Goal: Task Accomplishment & Management: Manage account settings

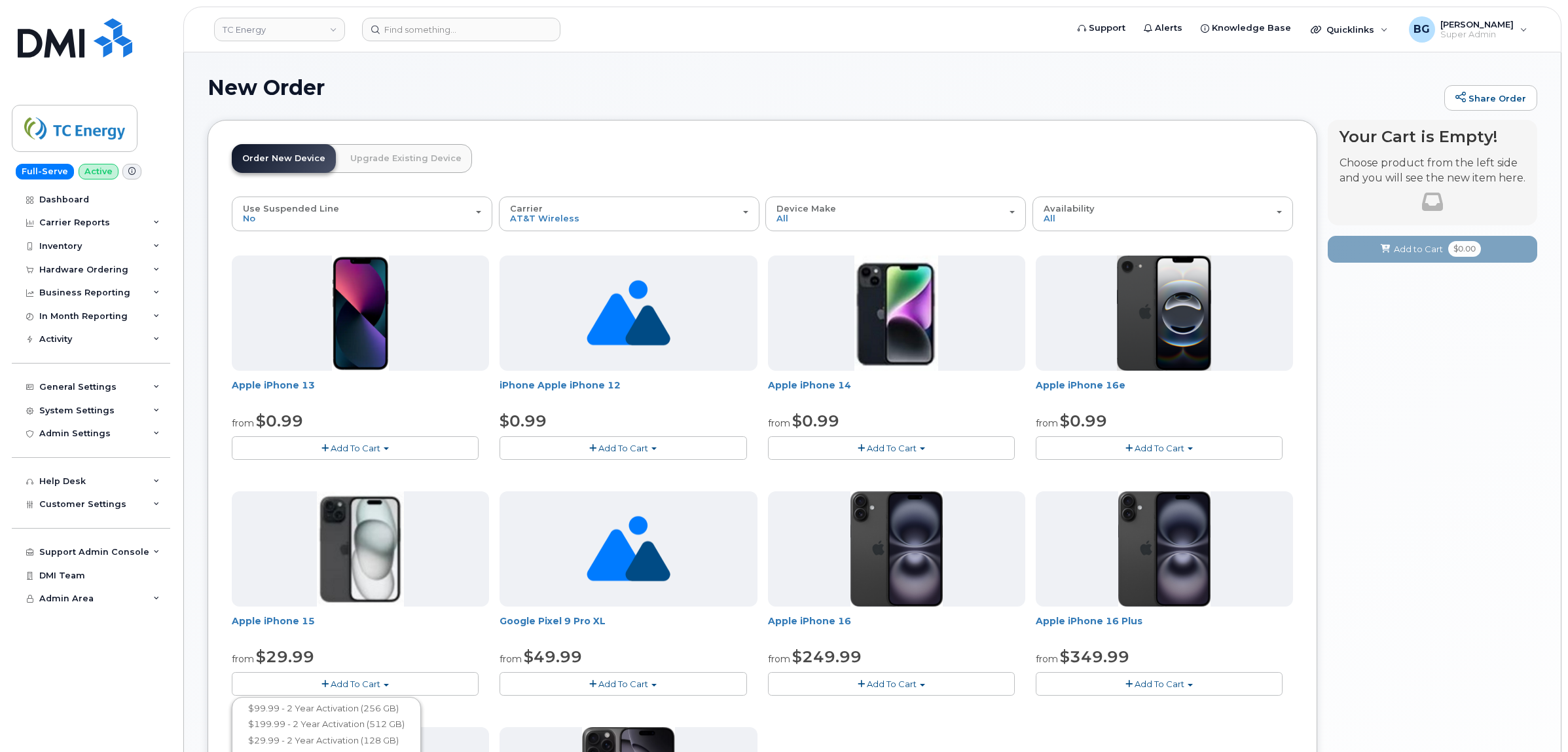
scroll to position [272, 0]
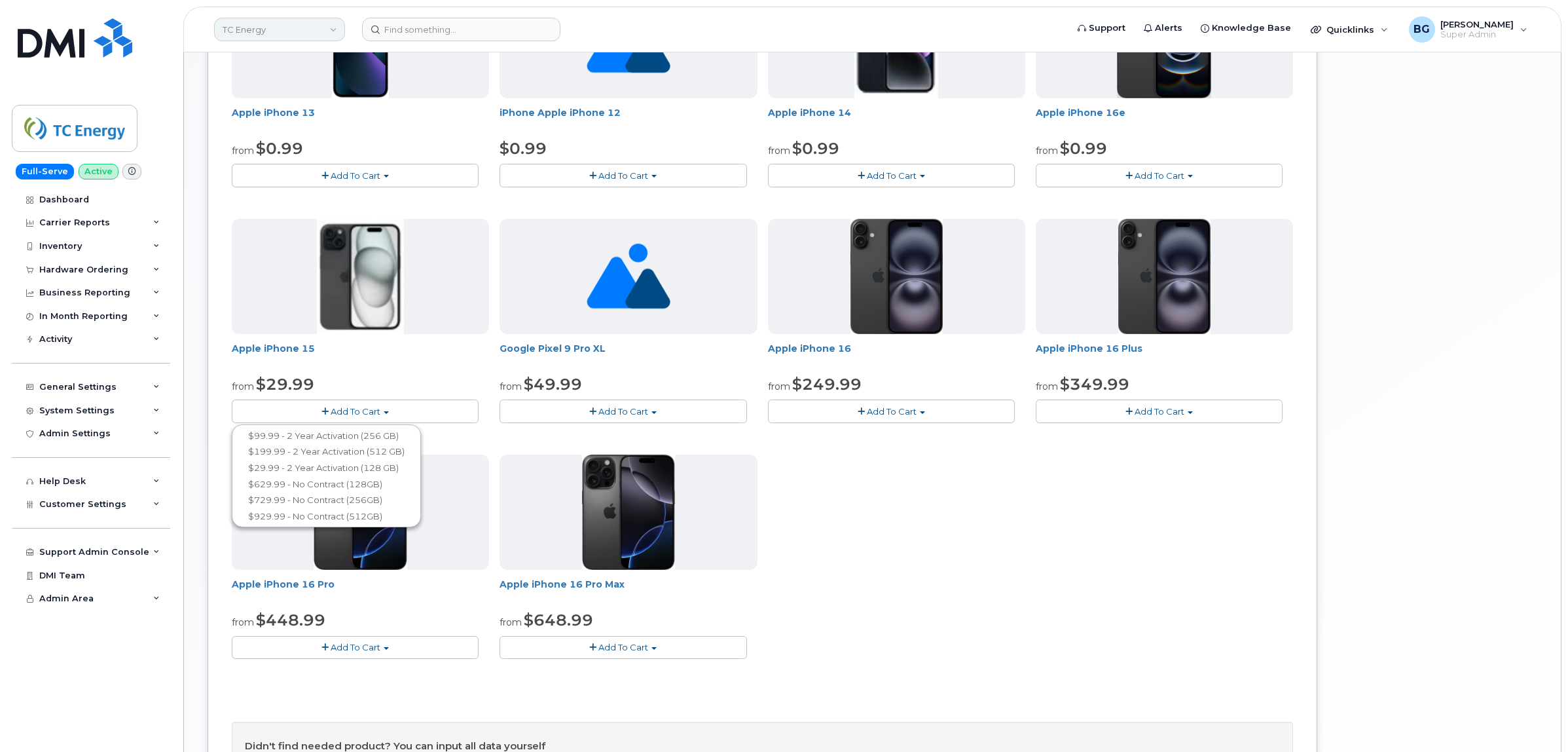
click at [247, 26] on link "TC Energy" at bounding box center [279, 29] width 131 height 23
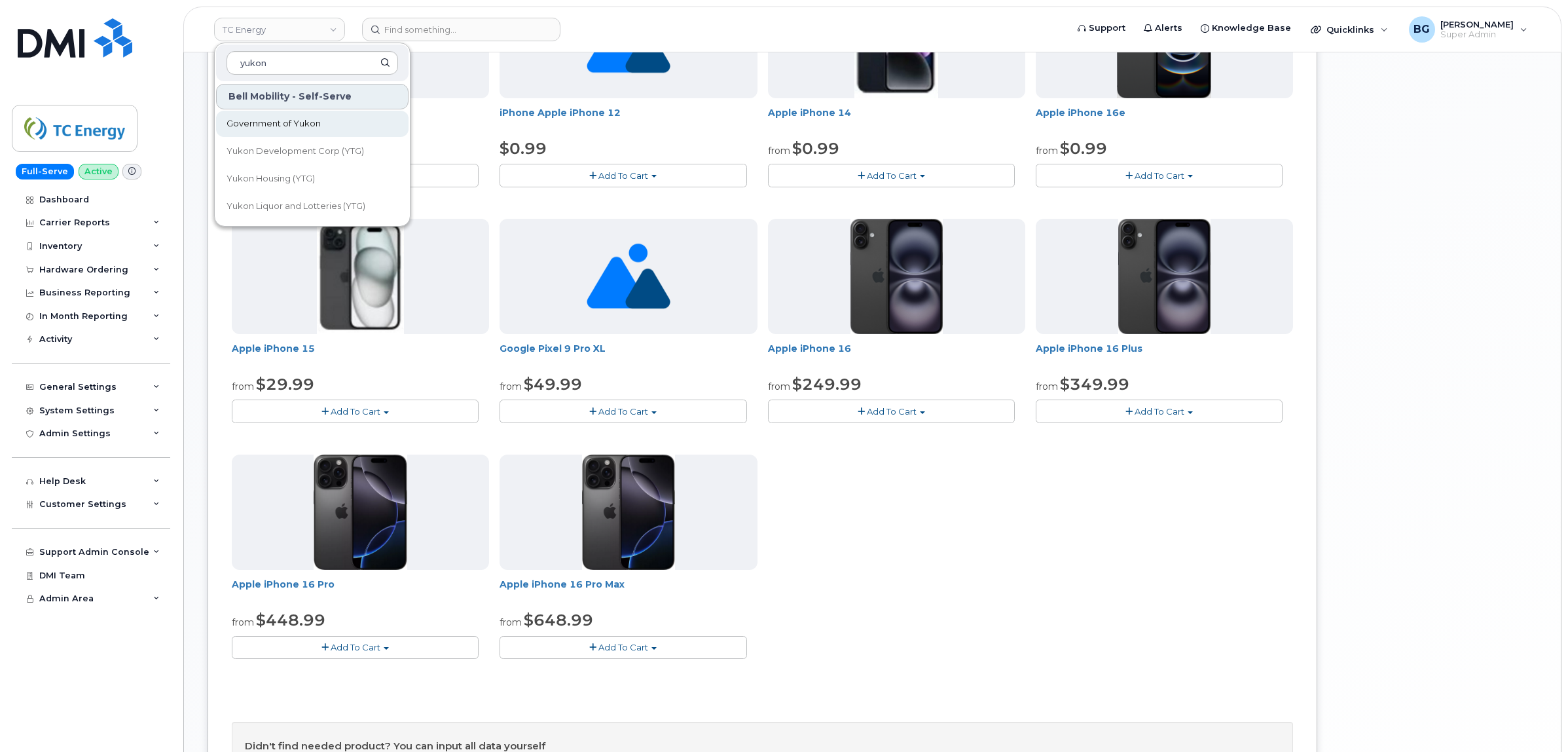
type input "yukon"
drag, startPoint x: 276, startPoint y: 118, endPoint x: 305, endPoint y: 129, distance: 31.0
click at [275, 118] on span "Government of Yukon" at bounding box center [273, 124] width 94 height 14
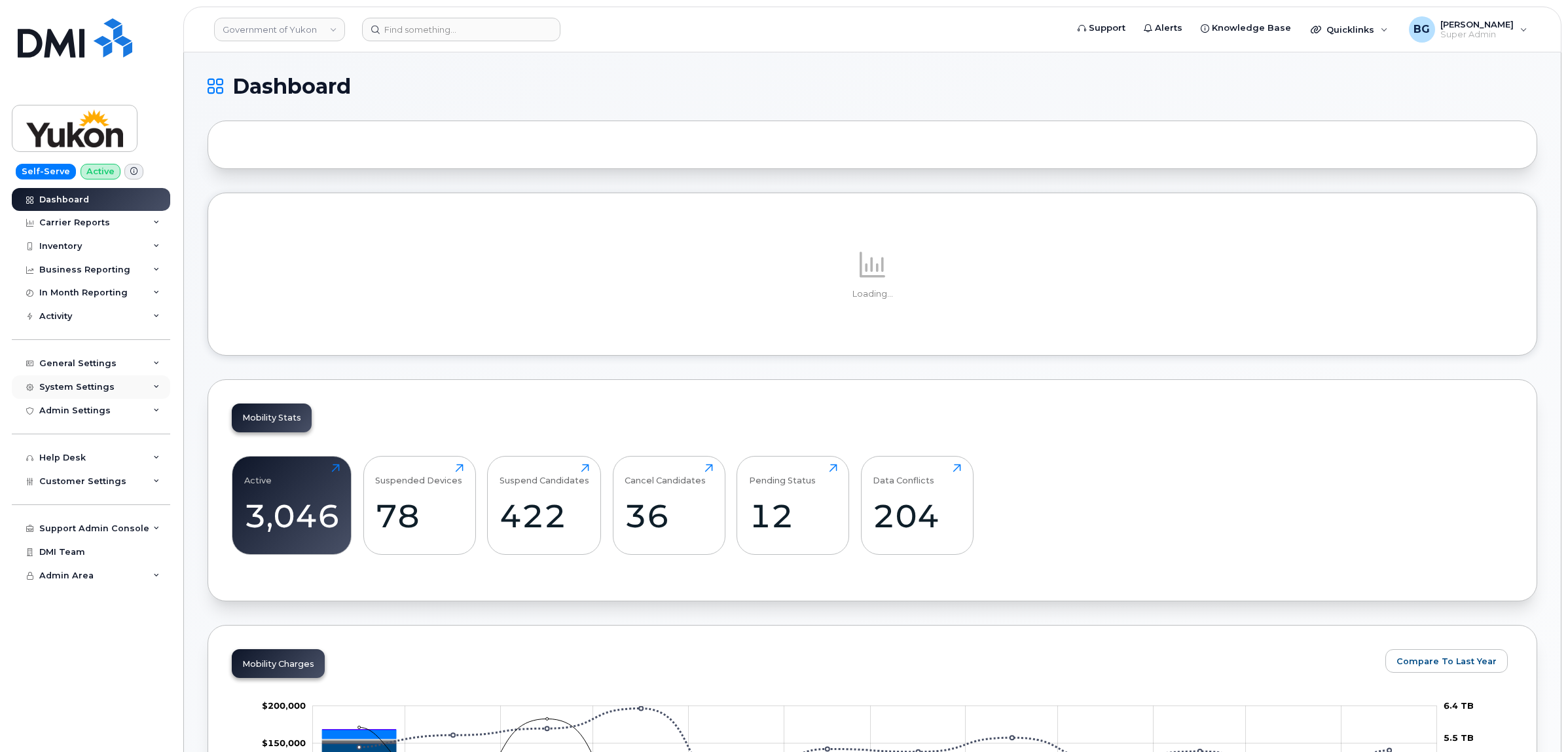
click at [76, 387] on div "System Settings" at bounding box center [77, 386] width 75 height 11
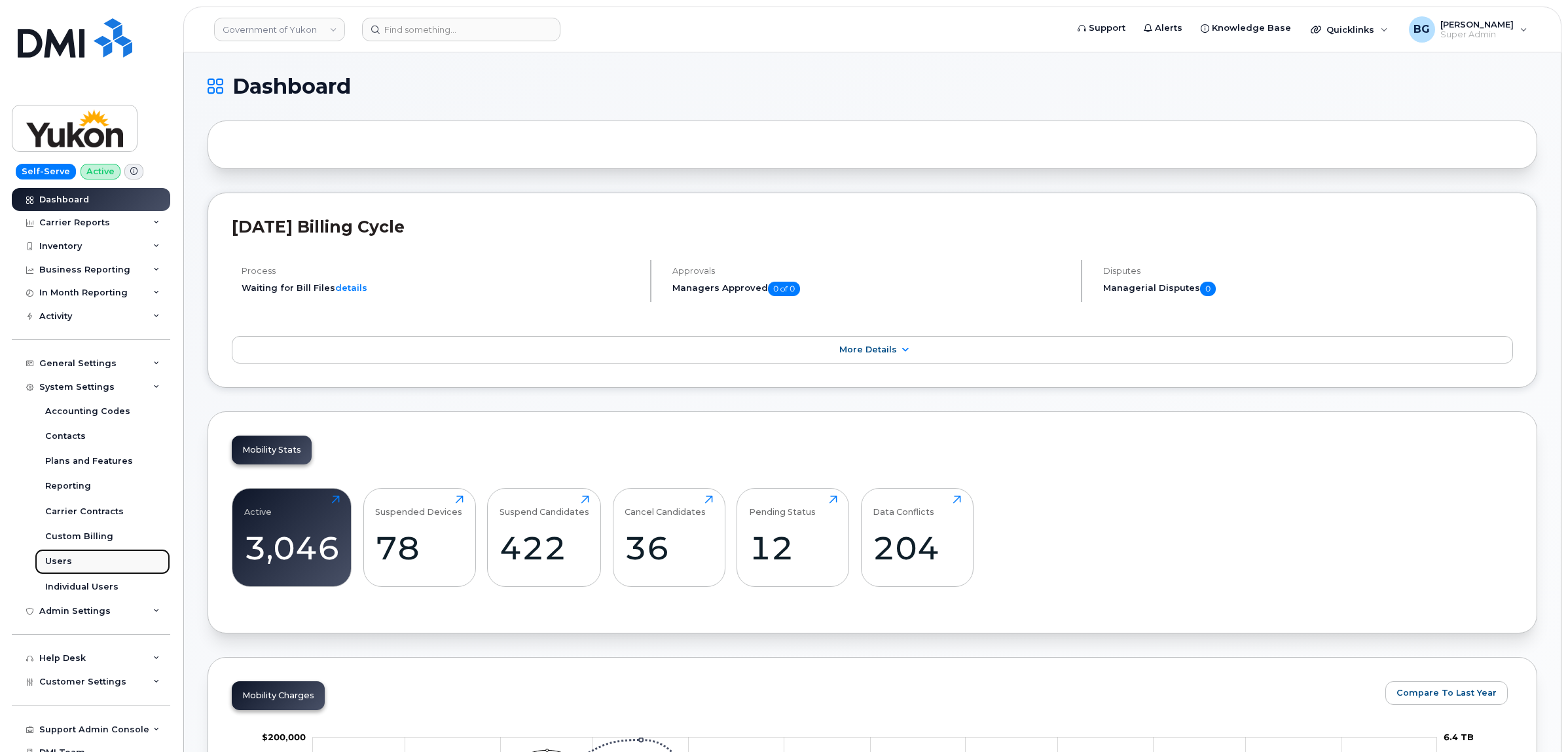
click at [57, 565] on div "Users" at bounding box center [59, 561] width 27 height 12
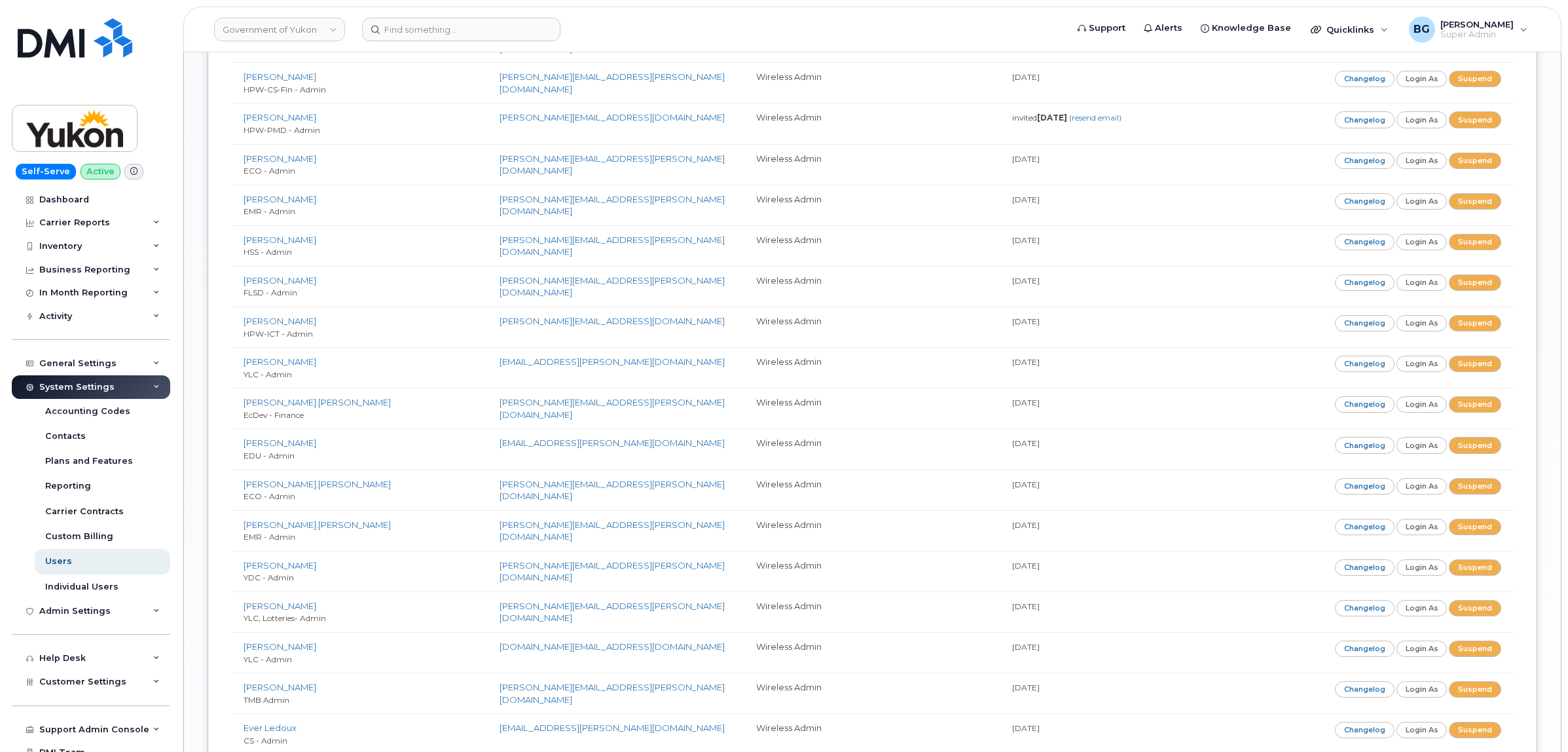
scroll to position [1746, 0]
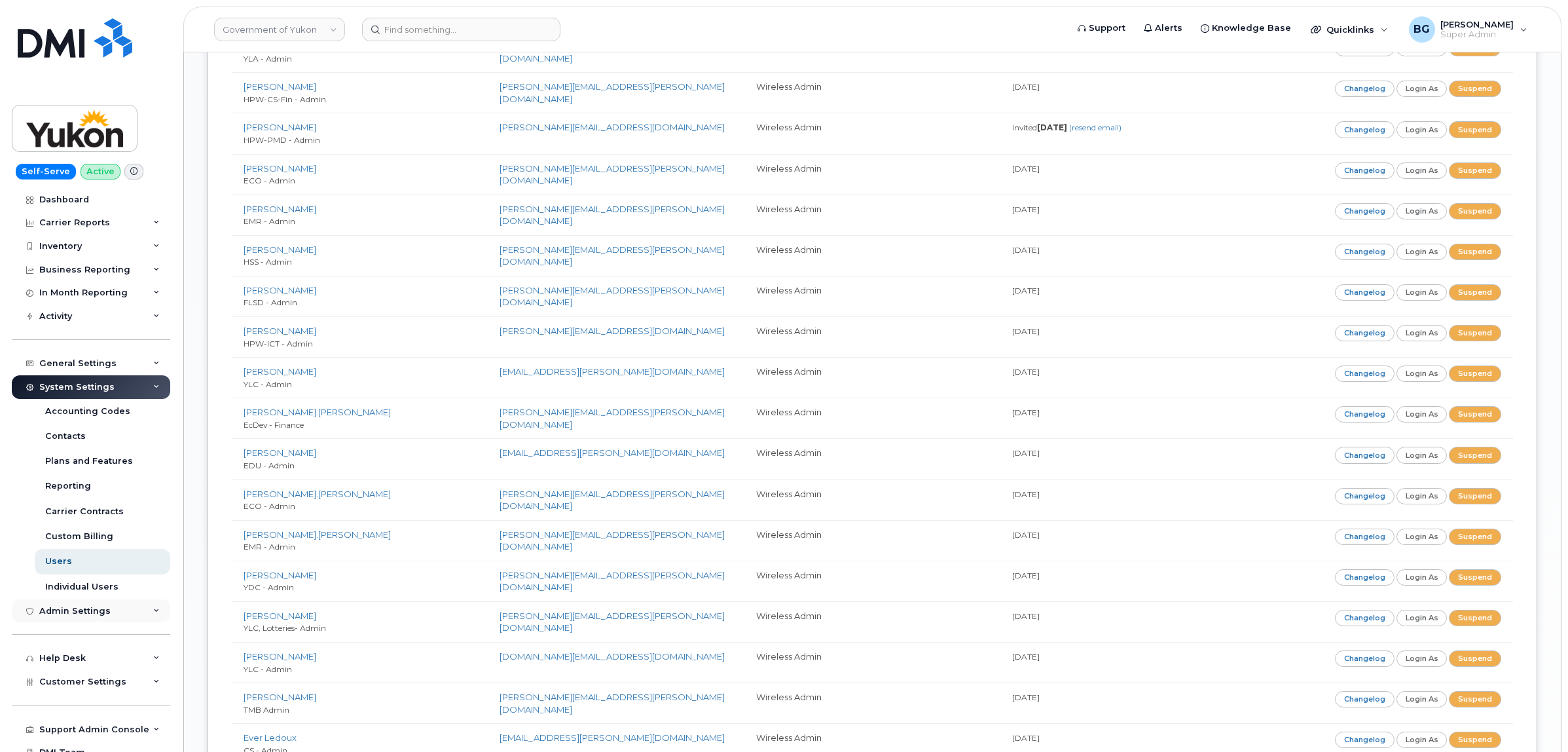
click at [78, 616] on div "Admin Settings" at bounding box center [75, 611] width 72 height 11
click at [61, 632] on div "SSO SAML" at bounding box center [69, 634] width 46 height 12
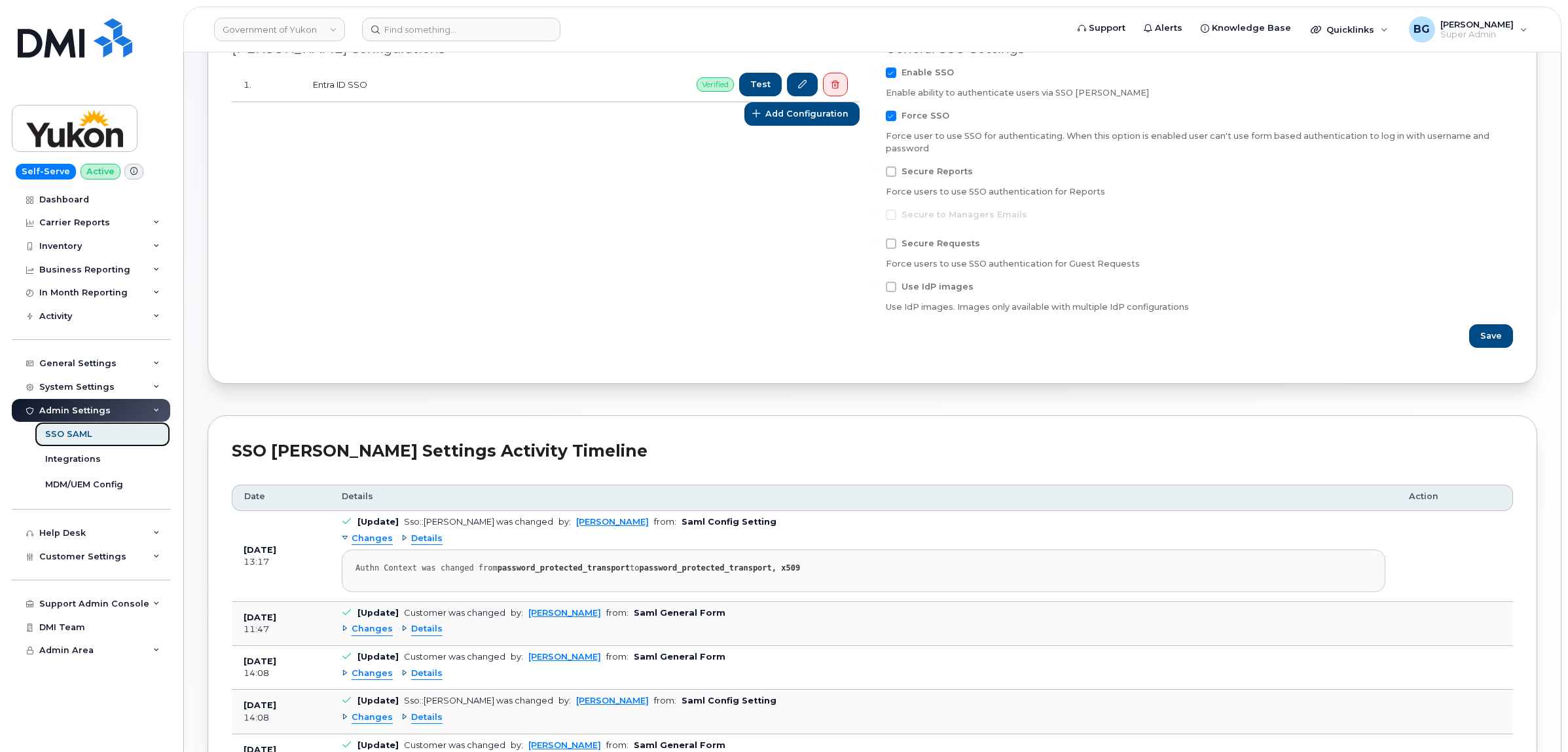
scroll to position [109, 0]
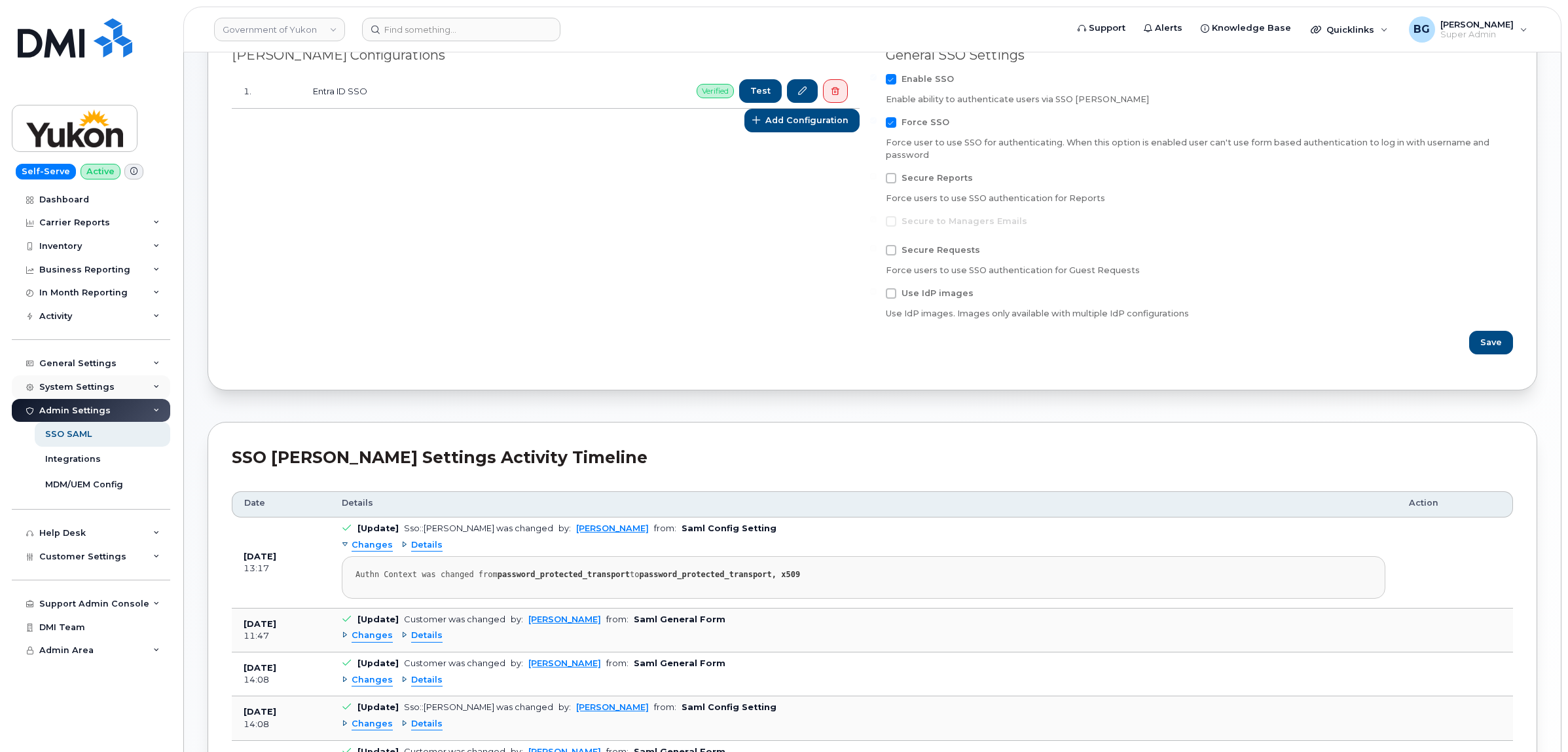
click at [70, 383] on div "System Settings" at bounding box center [91, 387] width 159 height 23
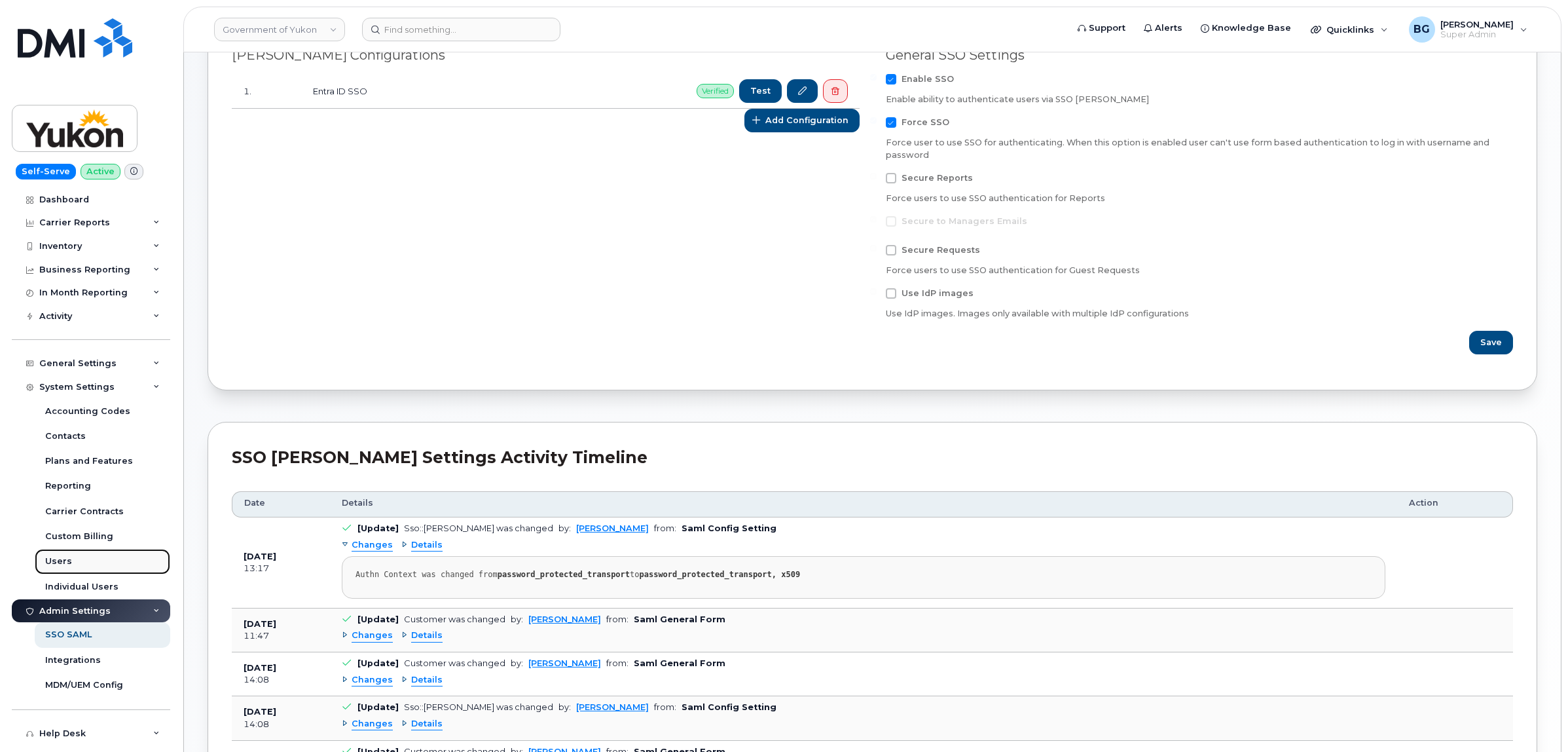
click at [56, 563] on div "Users" at bounding box center [59, 561] width 27 height 12
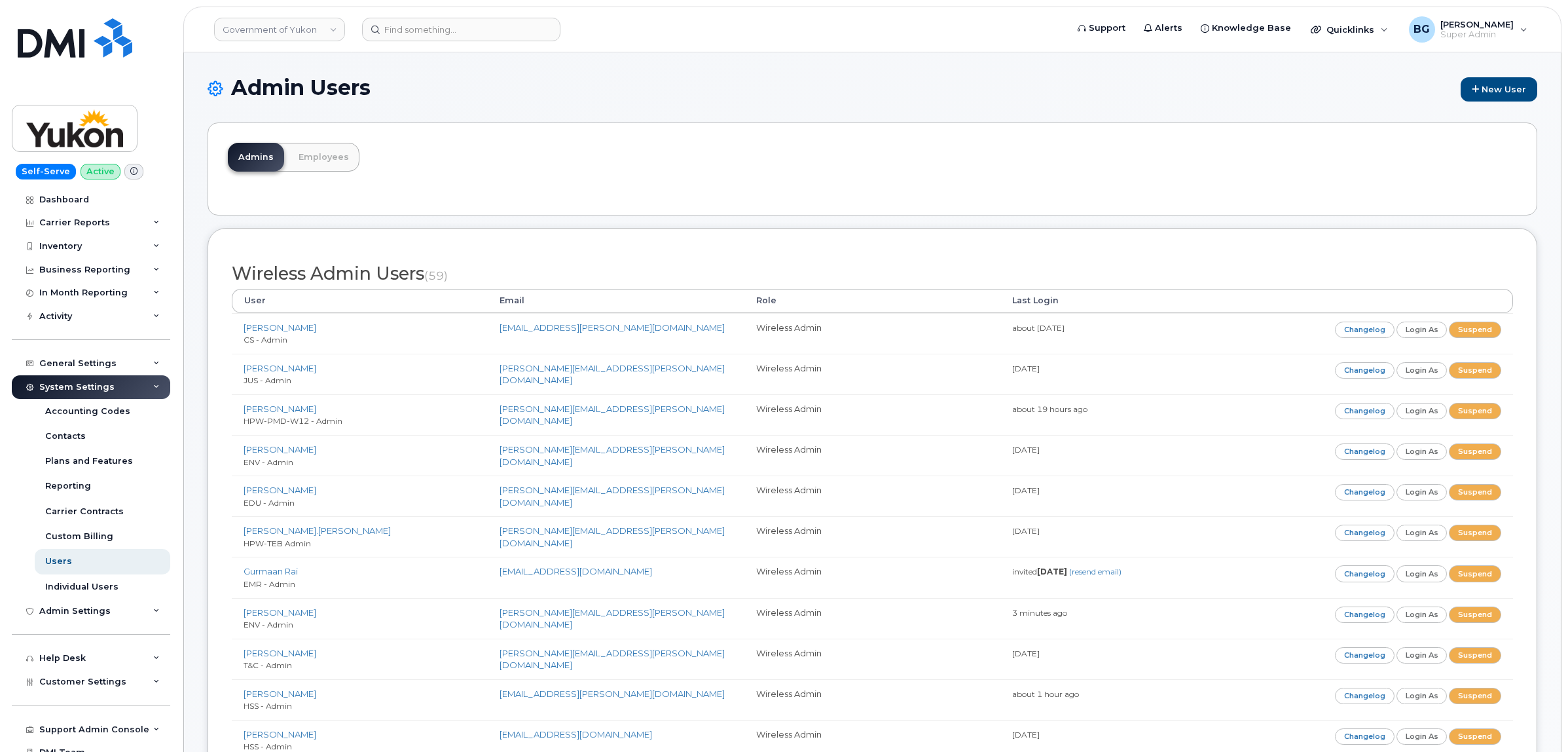
click at [1045, 161] on div "Admins Employees" at bounding box center [872, 169] width 1330 height 93
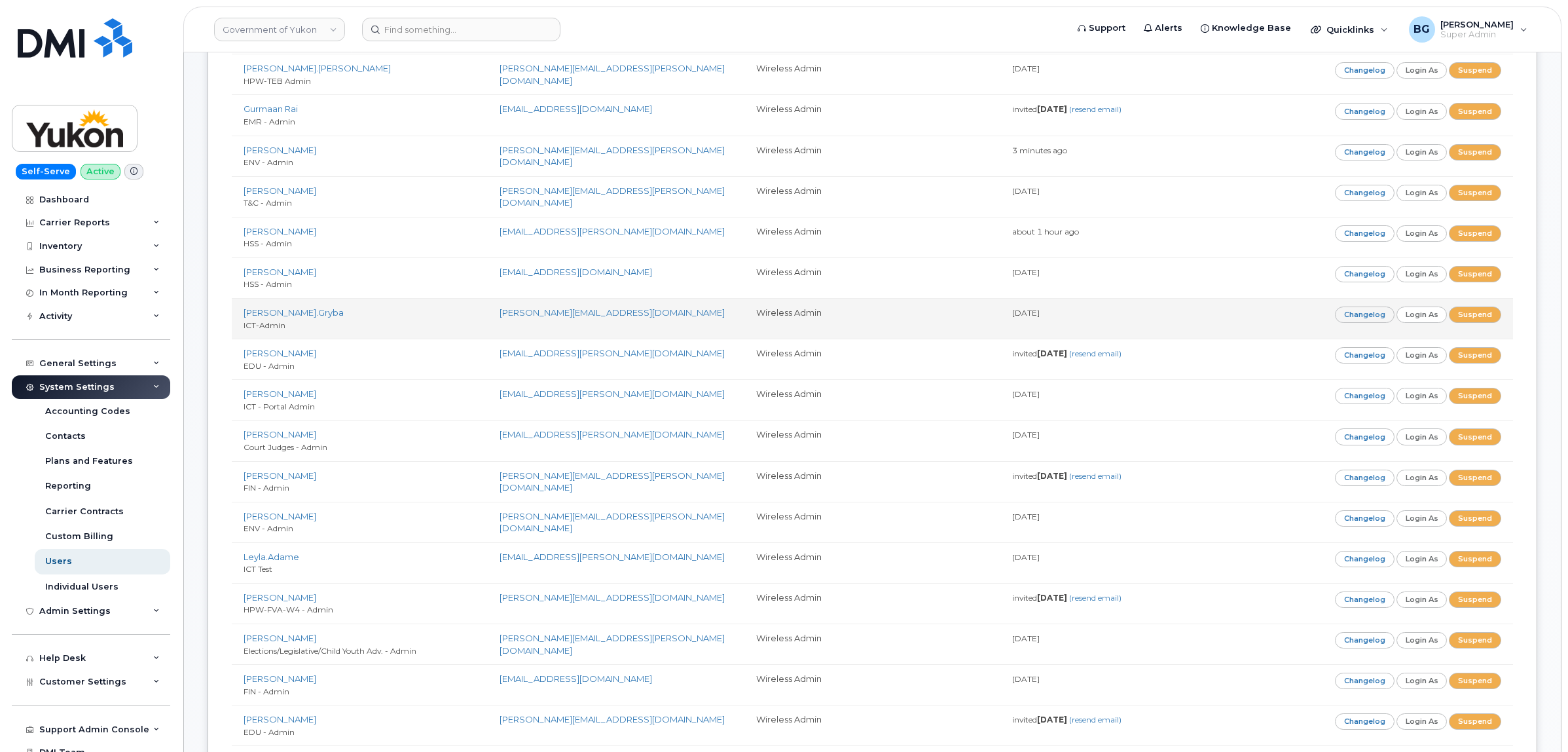
scroll to position [428, 0]
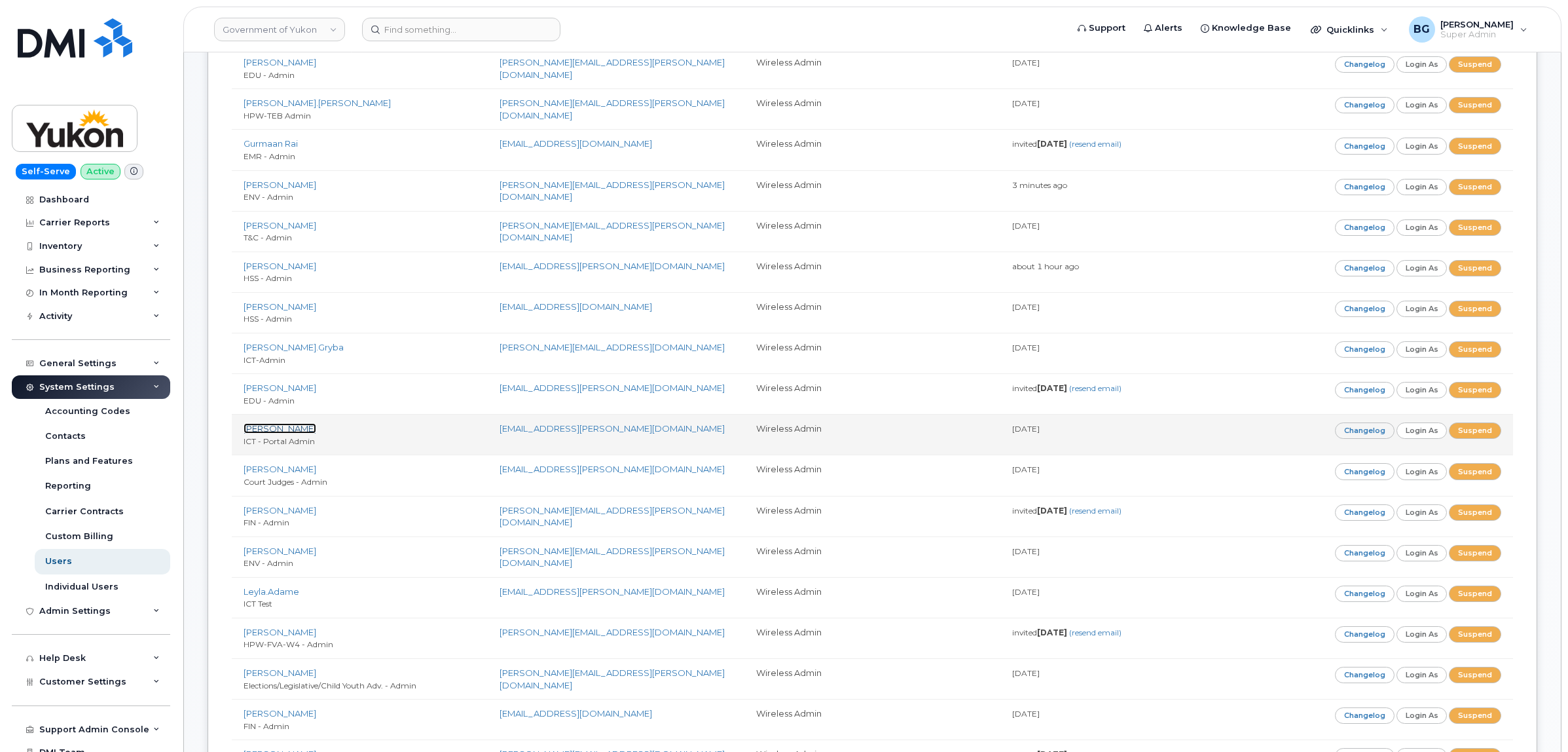
click at [262, 428] on link "[PERSON_NAME]" at bounding box center [280, 428] width 73 height 11
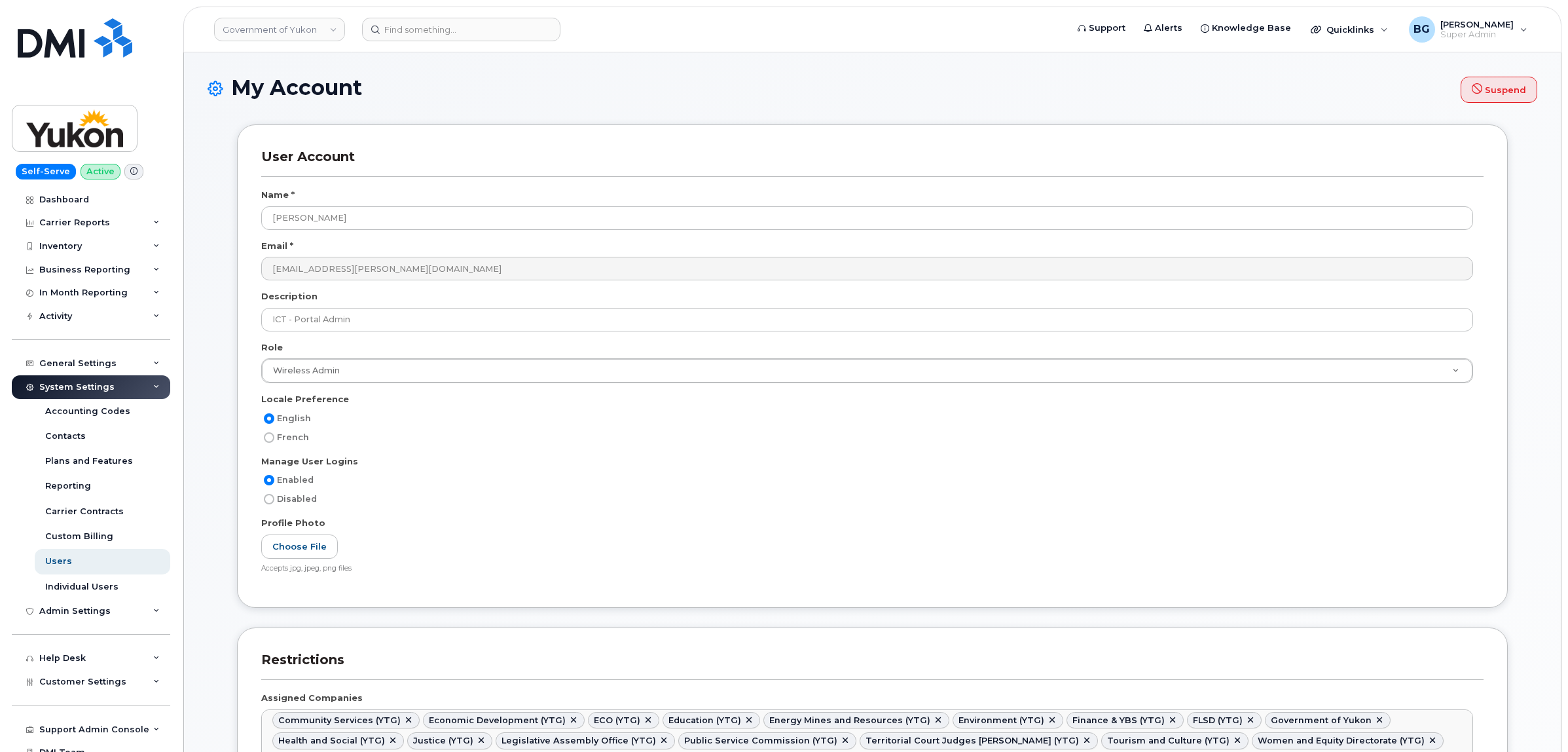
select select
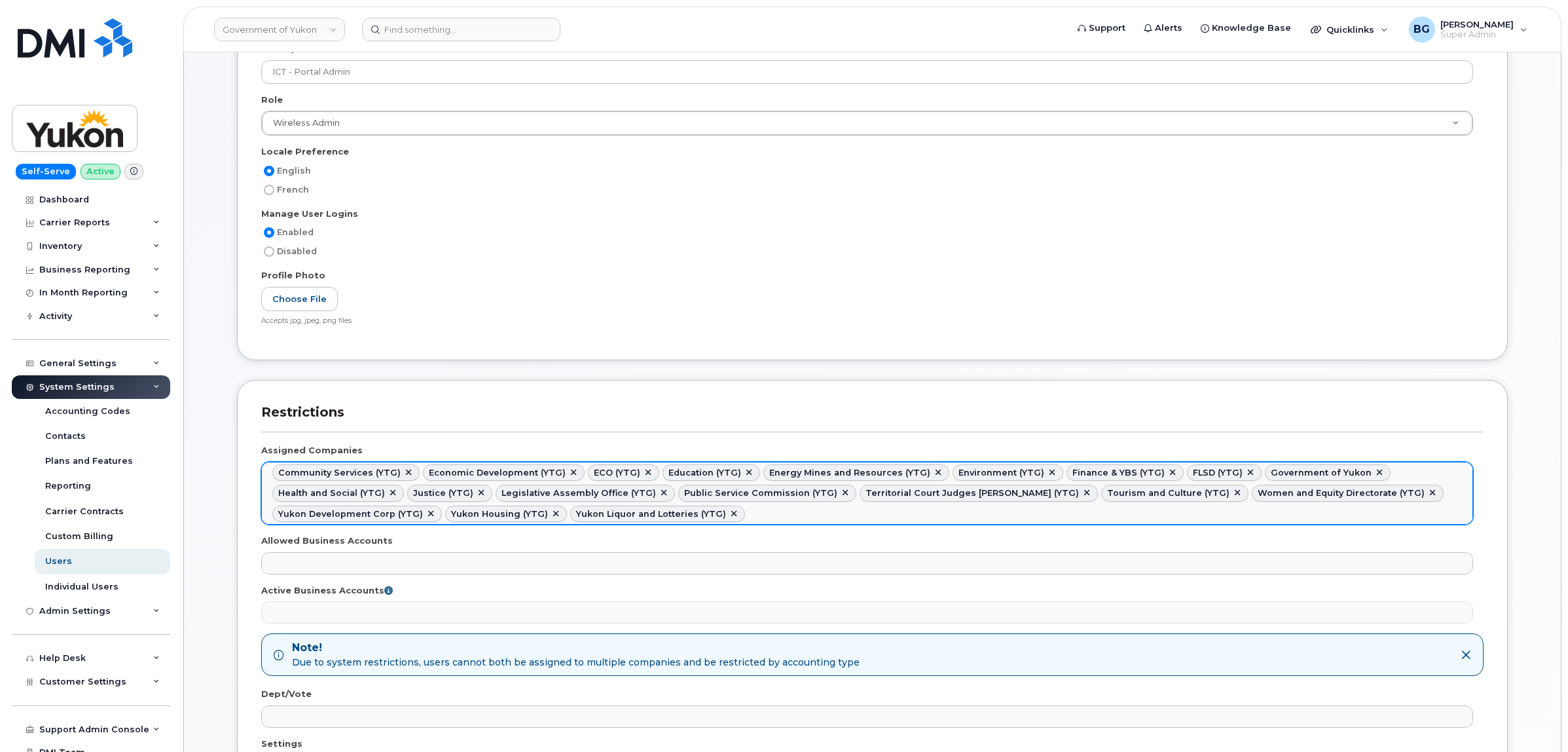
scroll to position [272, 0]
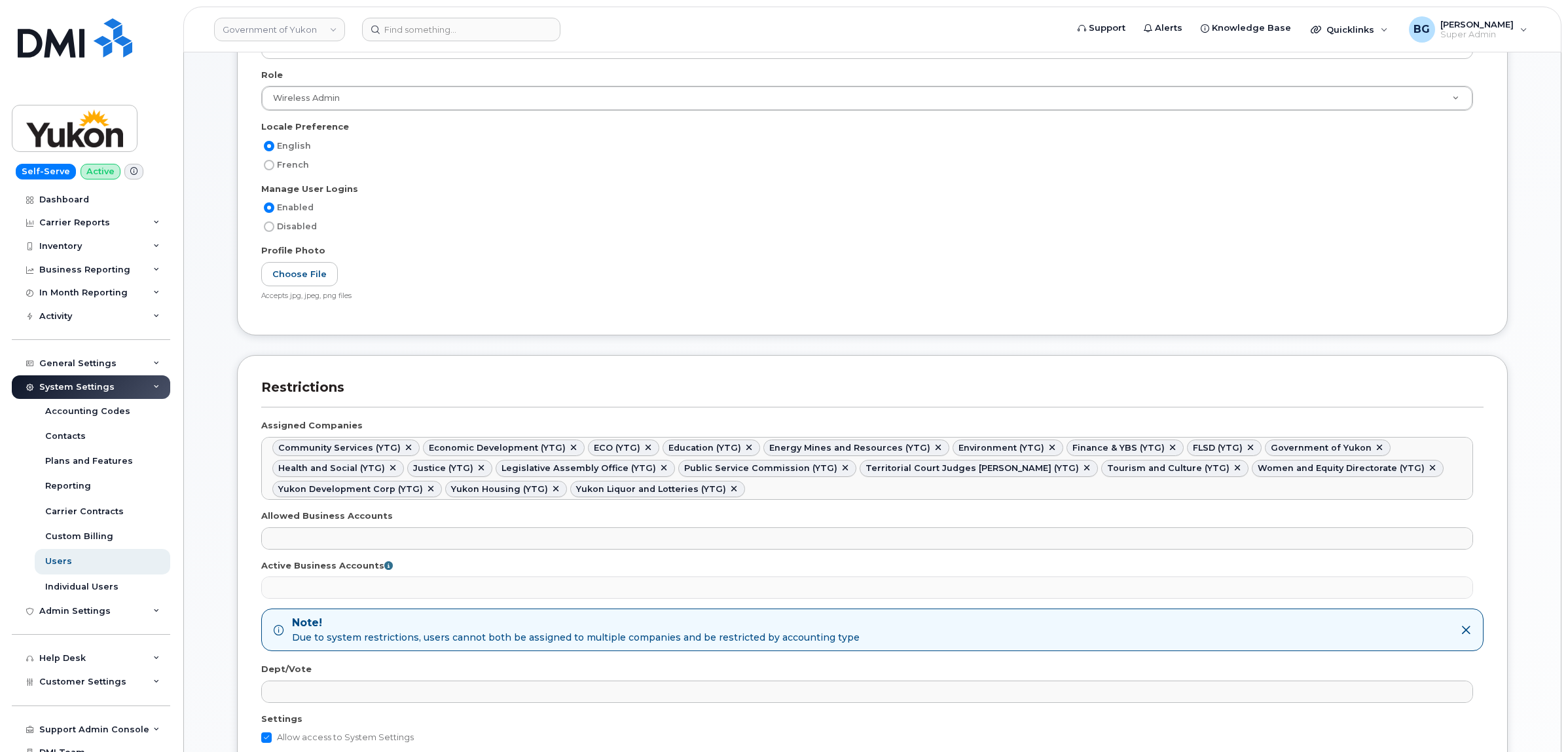
click at [848, 182] on div "Name * Ben Gaetz Email * ben.gaetz@yukon.ca Description ICT - Portal Admin Role…" at bounding box center [872, 113] width 1222 height 395
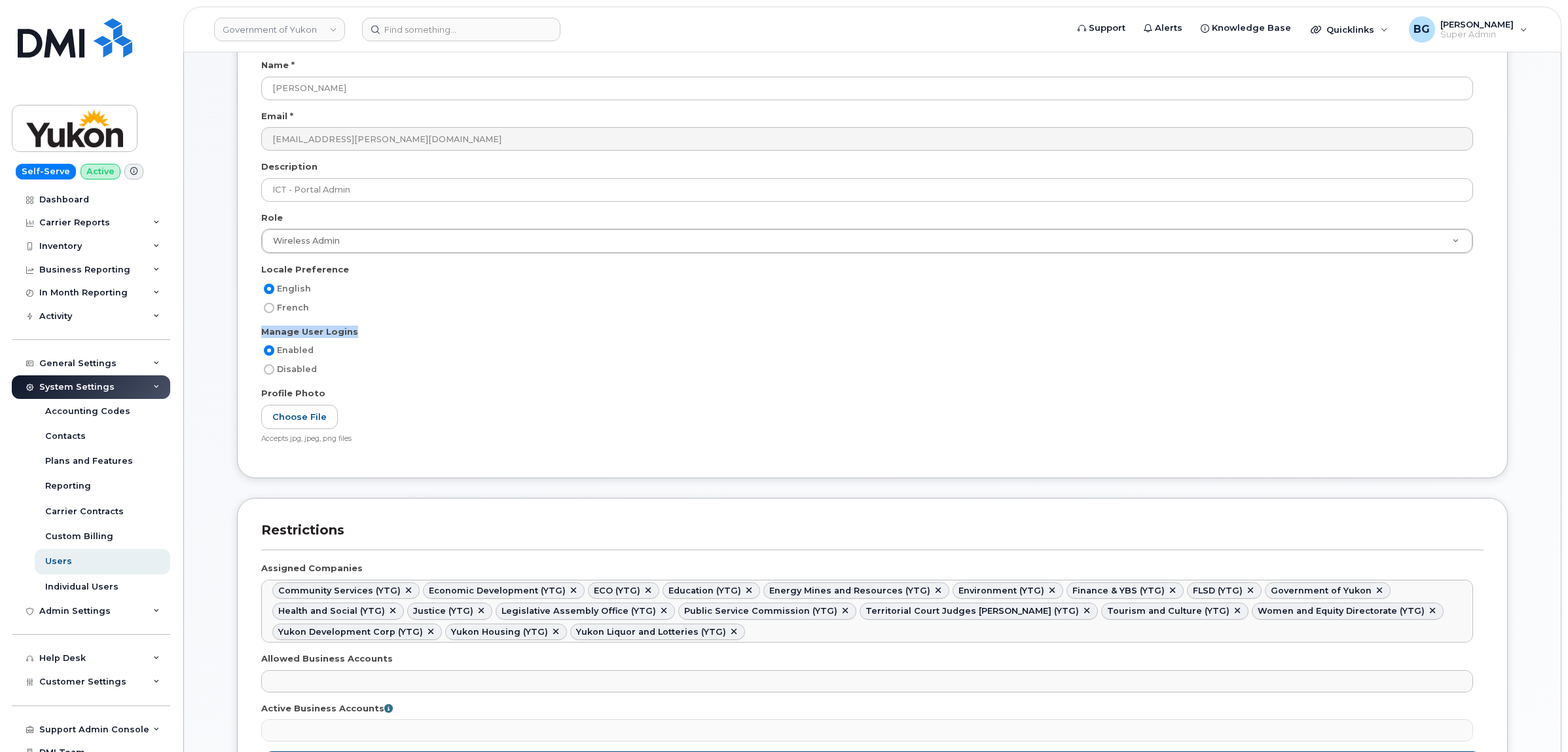
scroll to position [0, 0]
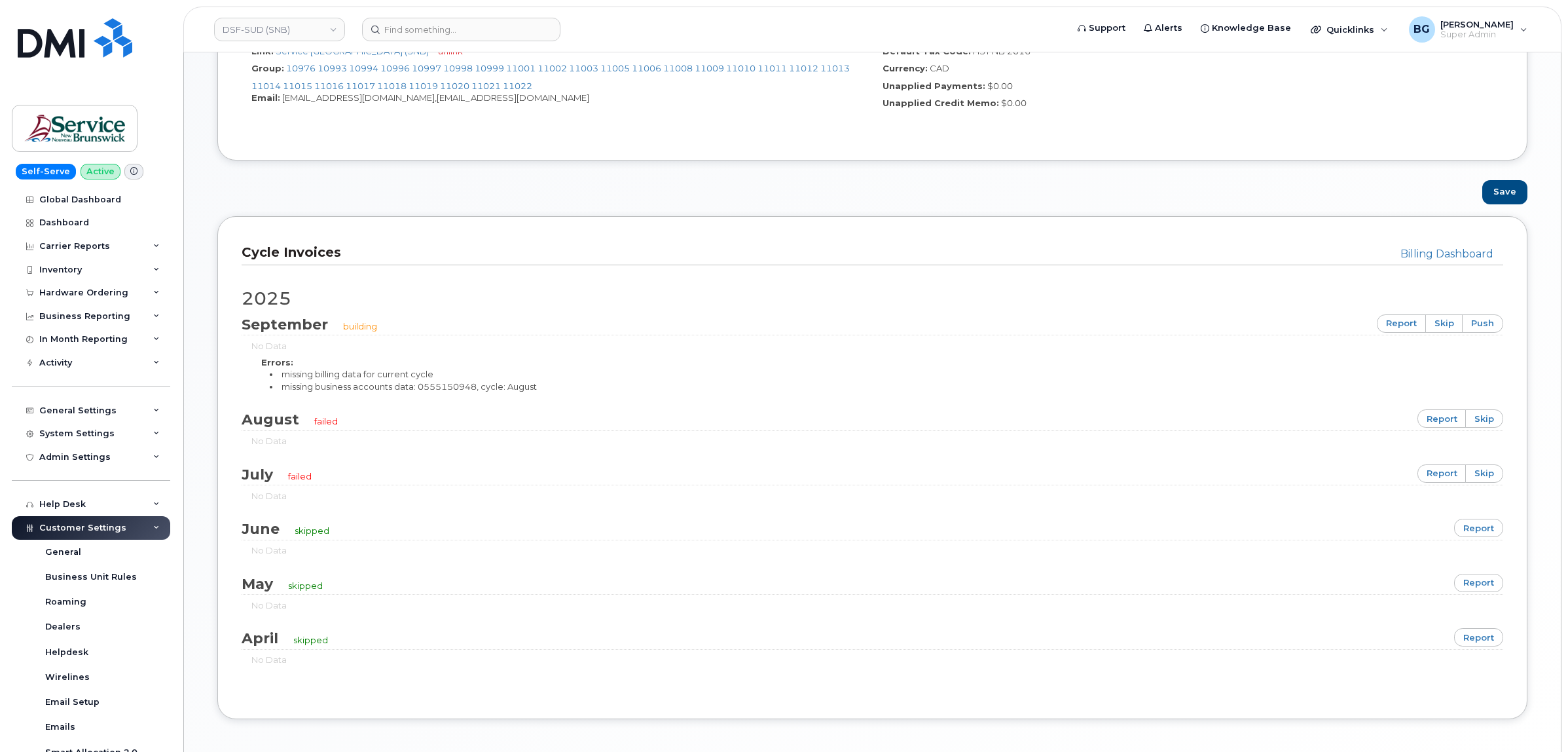
scroll to position [164, 0]
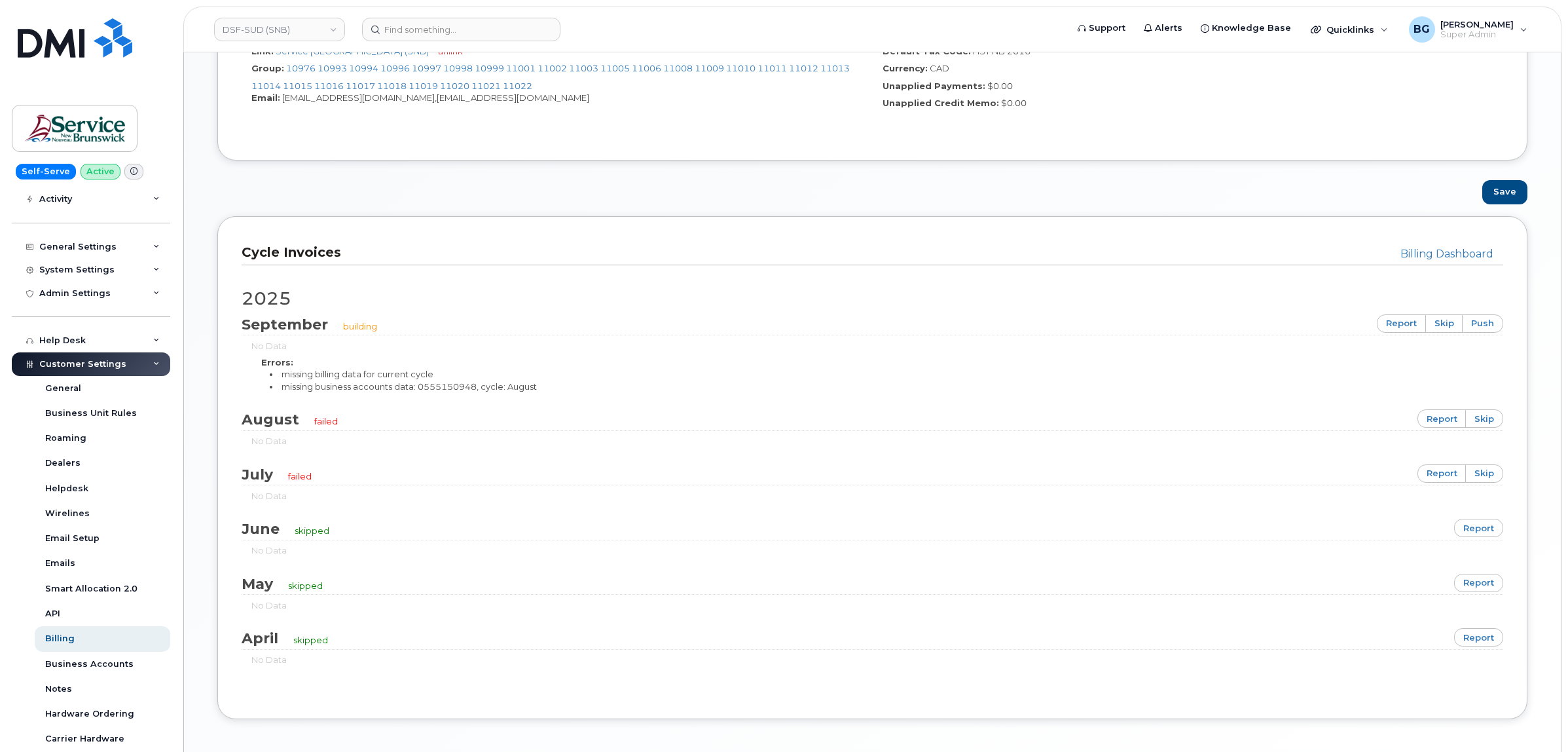
click at [732, 232] on div "Billing Dashboard Cycle Invoices [DATE] building report skip push No Data Error…" at bounding box center [873, 467] width 1311 height 503
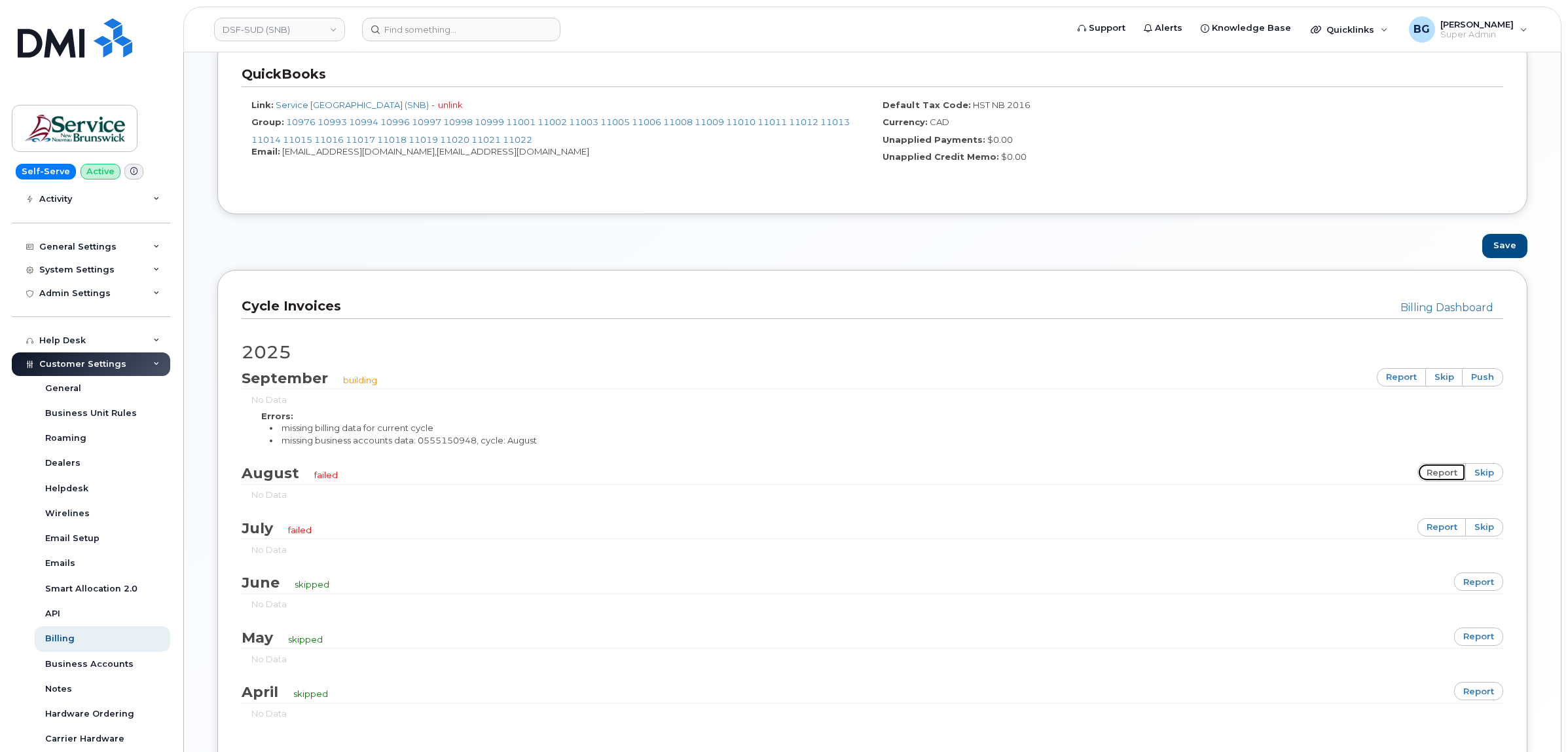
click at [1438, 476] on link "report" at bounding box center [1442, 471] width 49 height 18
click at [1439, 533] on link "report" at bounding box center [1442, 526] width 49 height 18
click at [256, 27] on link "DSF-SUD (SNB)" at bounding box center [279, 29] width 131 height 23
type input "hhn"
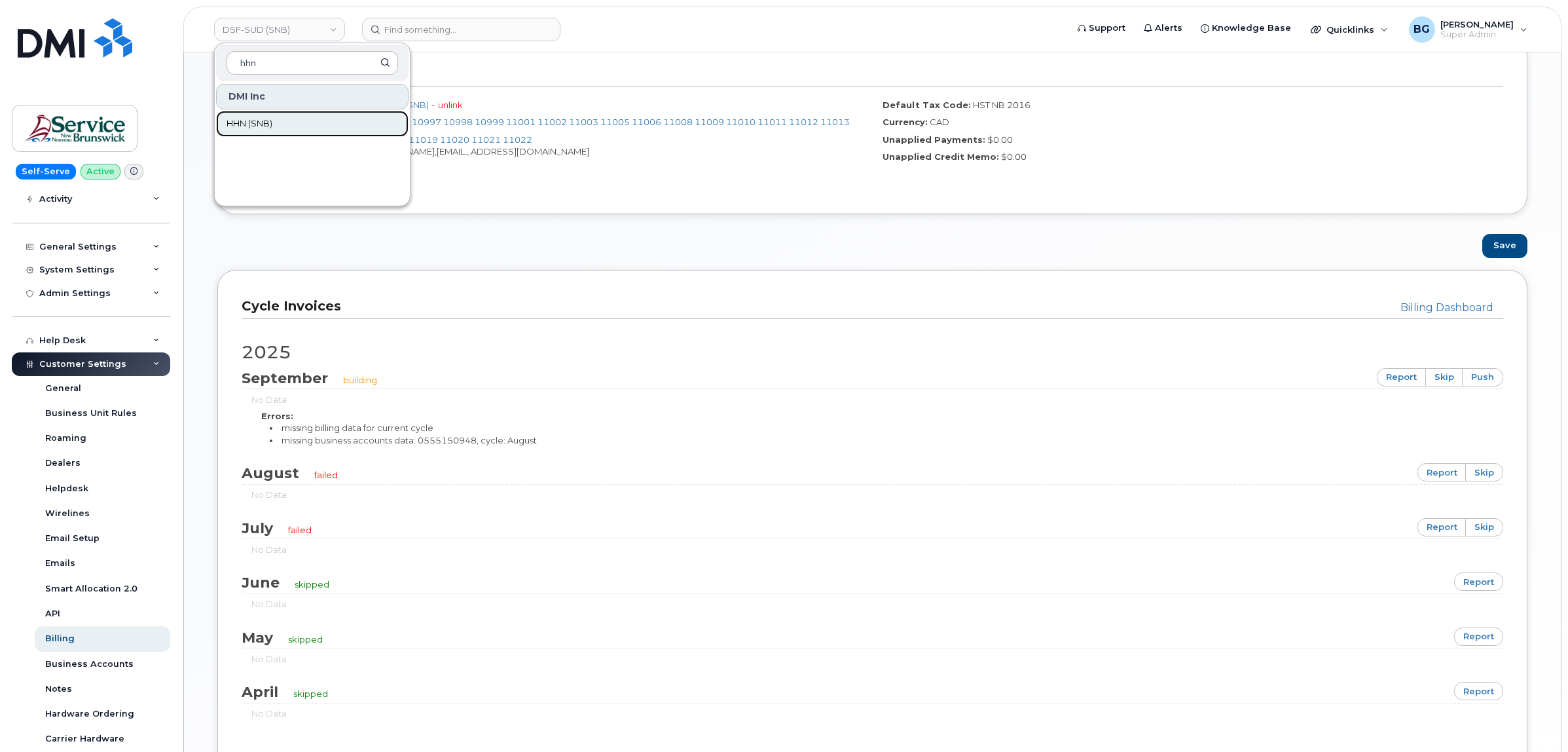
click at [244, 123] on span "HHN (SNB)" at bounding box center [249, 124] width 45 height 14
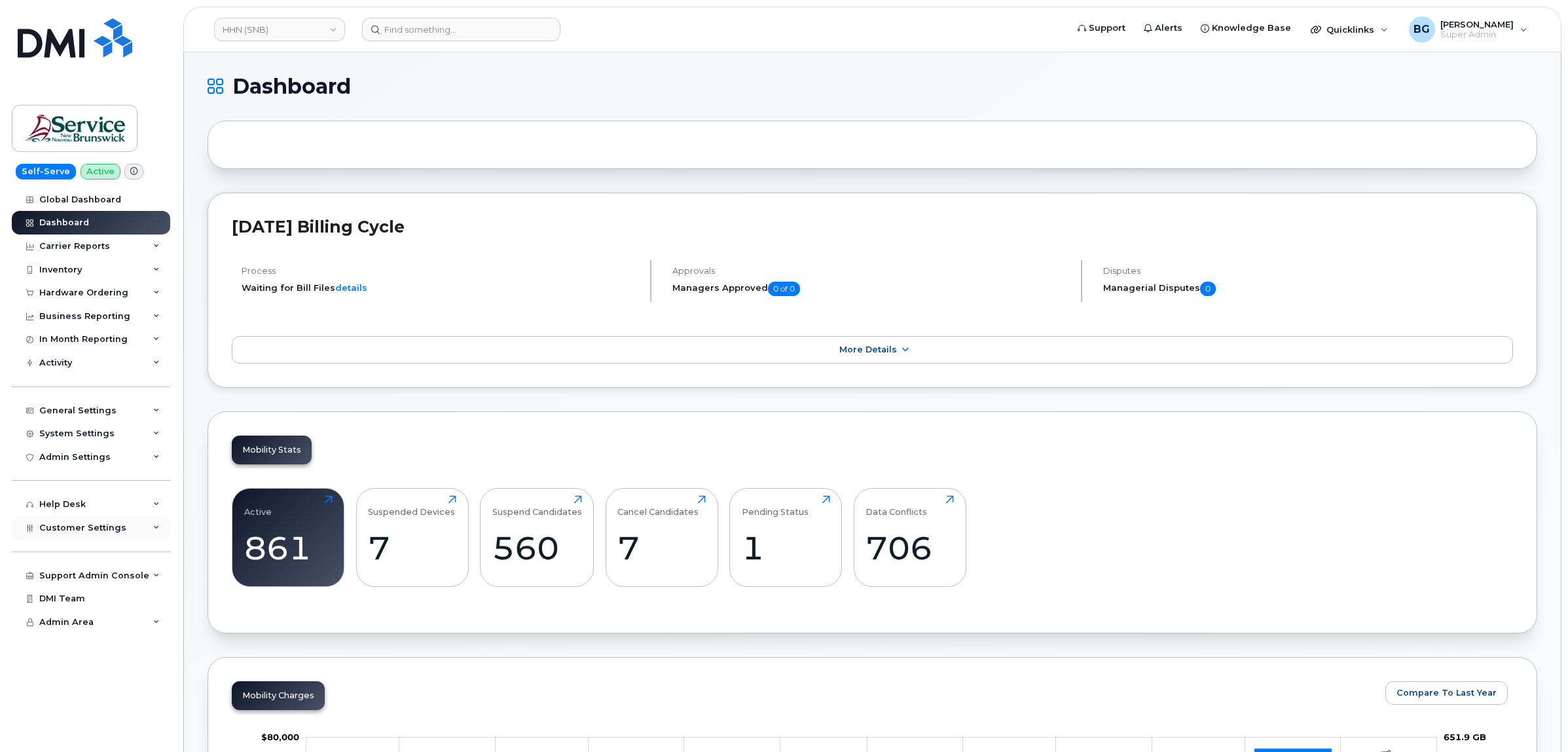
click at [80, 532] on span "Customer Settings" at bounding box center [83, 527] width 87 height 10
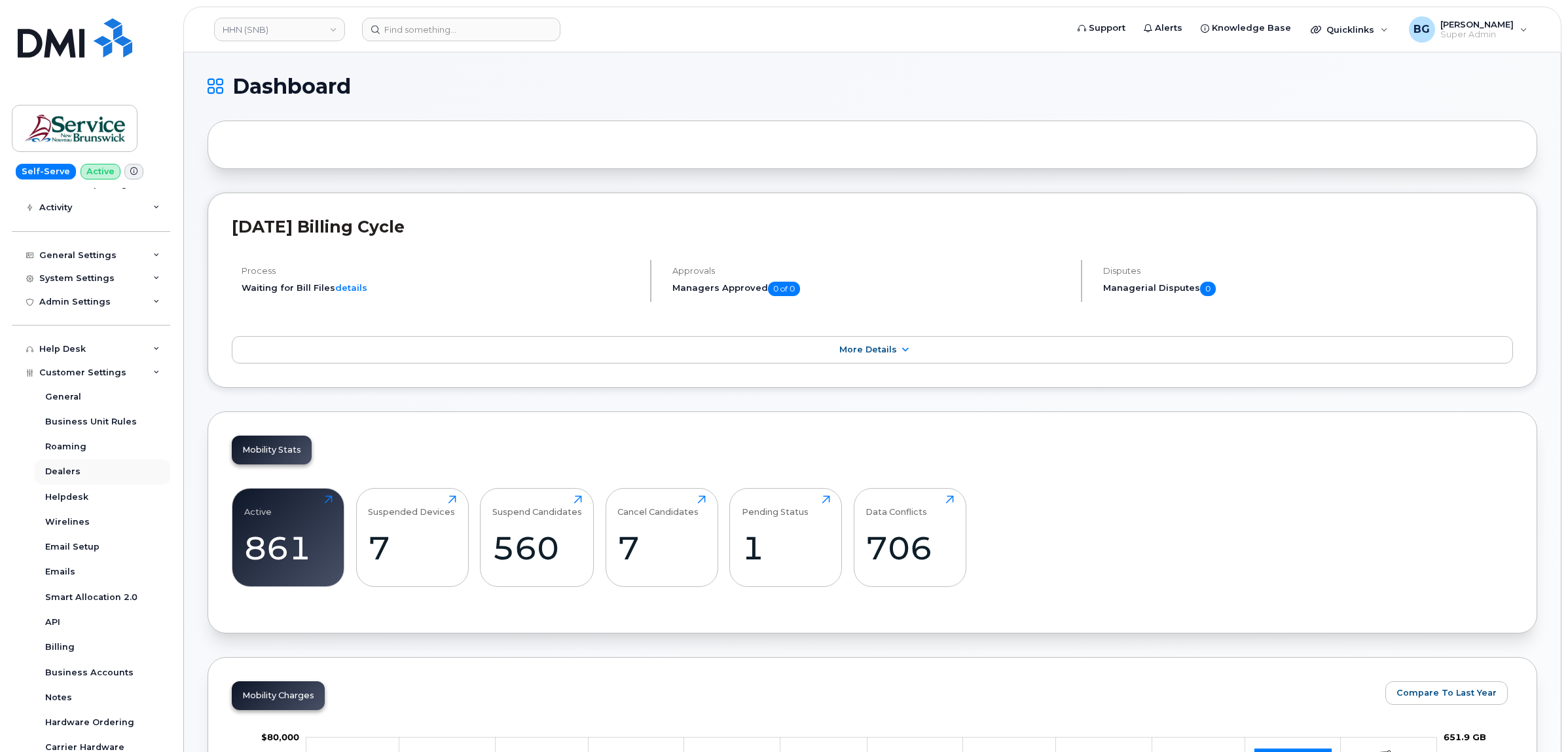
scroll to position [164, 0]
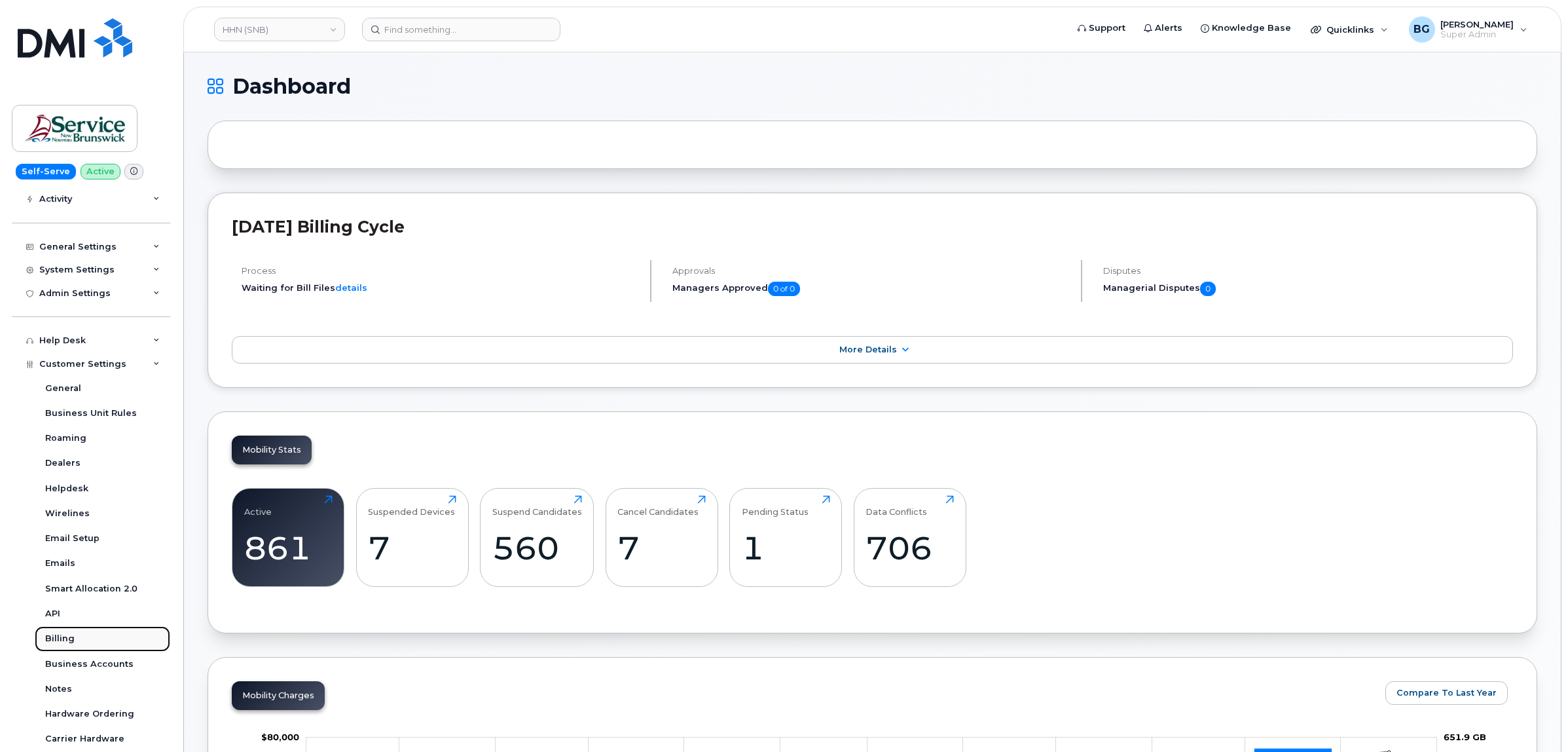
click at [56, 641] on div "Billing" at bounding box center [60, 638] width 29 height 12
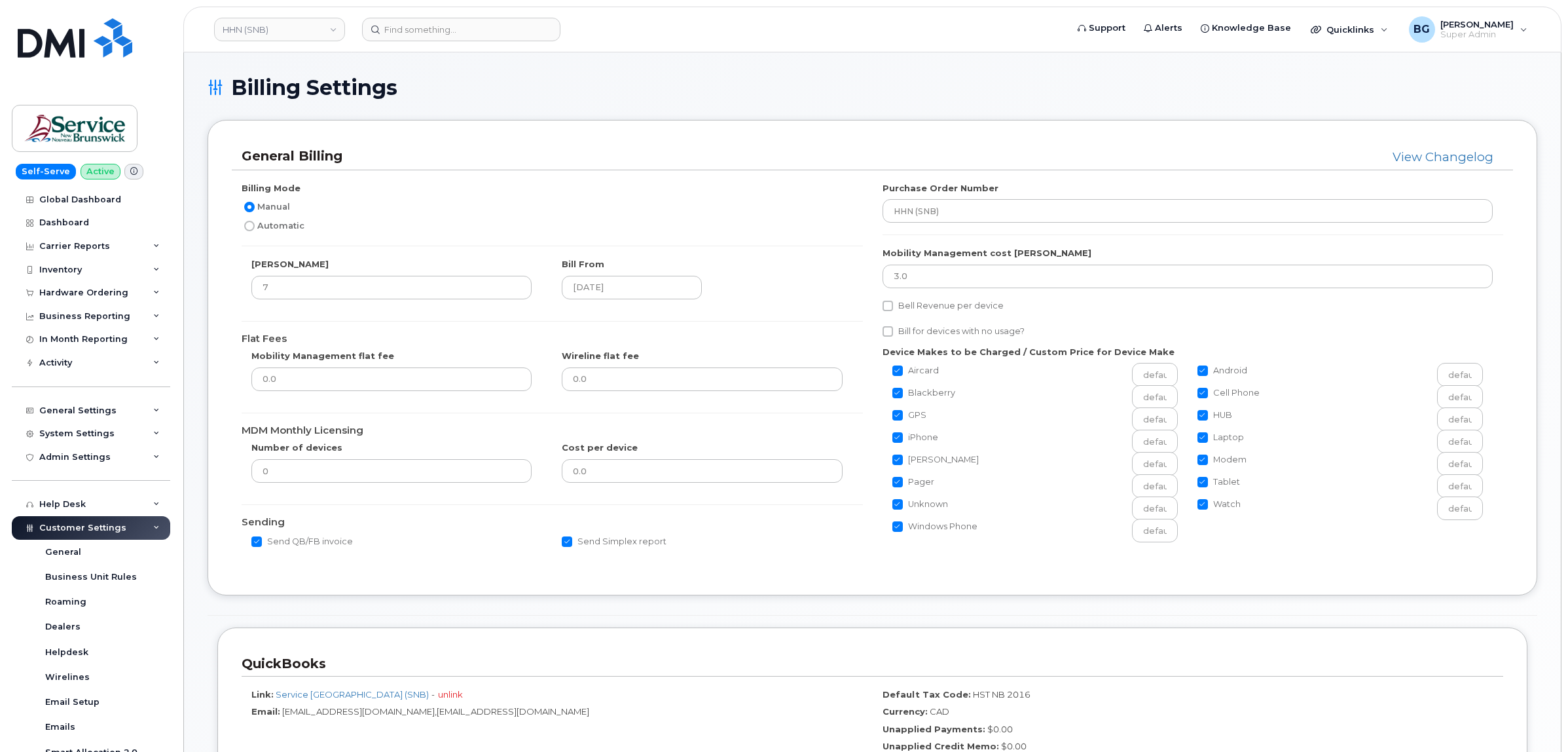
click at [250, 227] on input "Automatic" at bounding box center [249, 226] width 11 height 11
radio input "true"
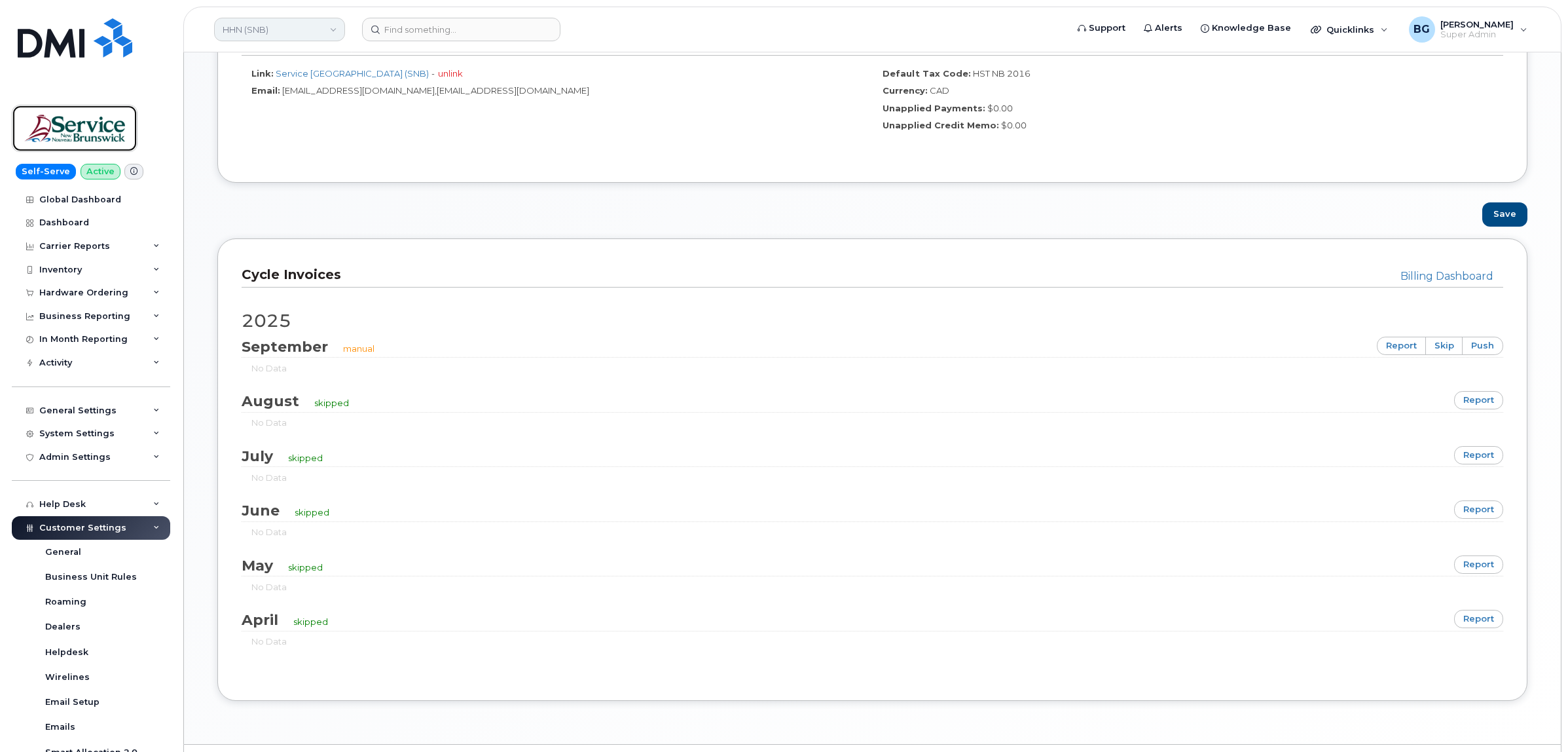
scroll to position [603, 0]
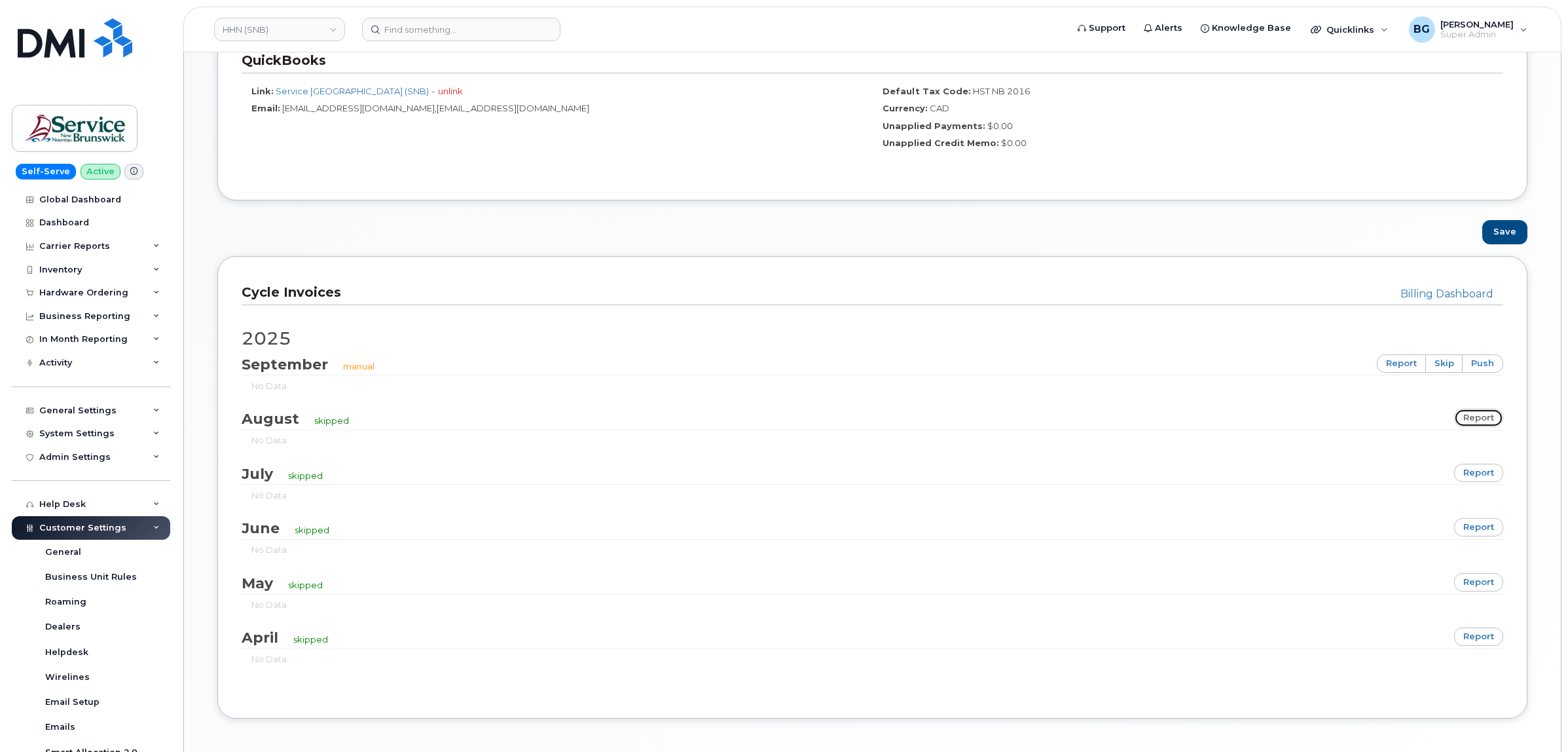
click at [1481, 421] on link "report" at bounding box center [1478, 417] width 49 height 18
click at [1476, 468] on link "report" at bounding box center [1478, 472] width 49 height 18
click at [286, 31] on link "HHN (SNB)" at bounding box center [279, 29] width 131 height 23
type input "hnb"
click at [243, 121] on span "HNB (SNB)" at bounding box center [249, 124] width 45 height 14
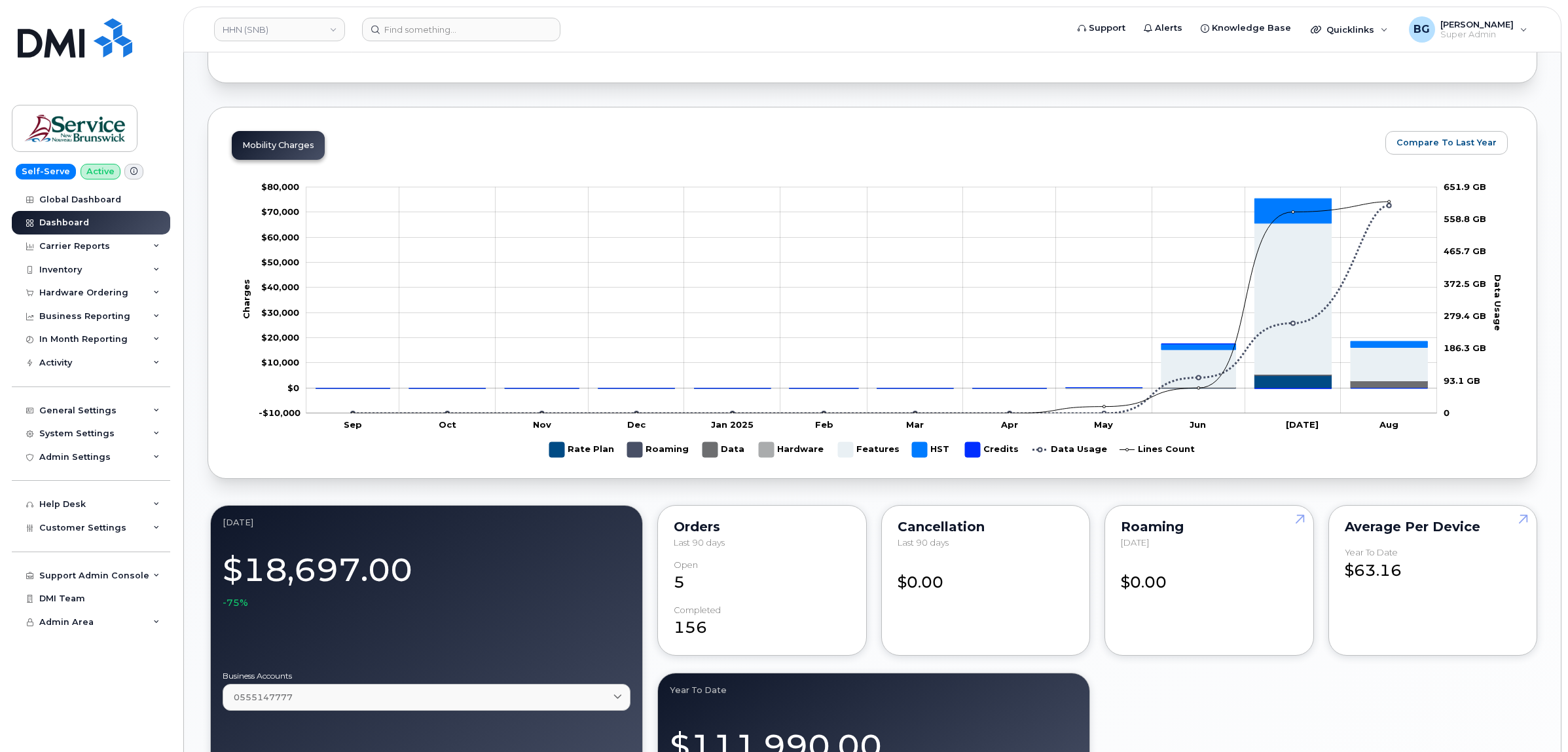
scroll to position [600, 0]
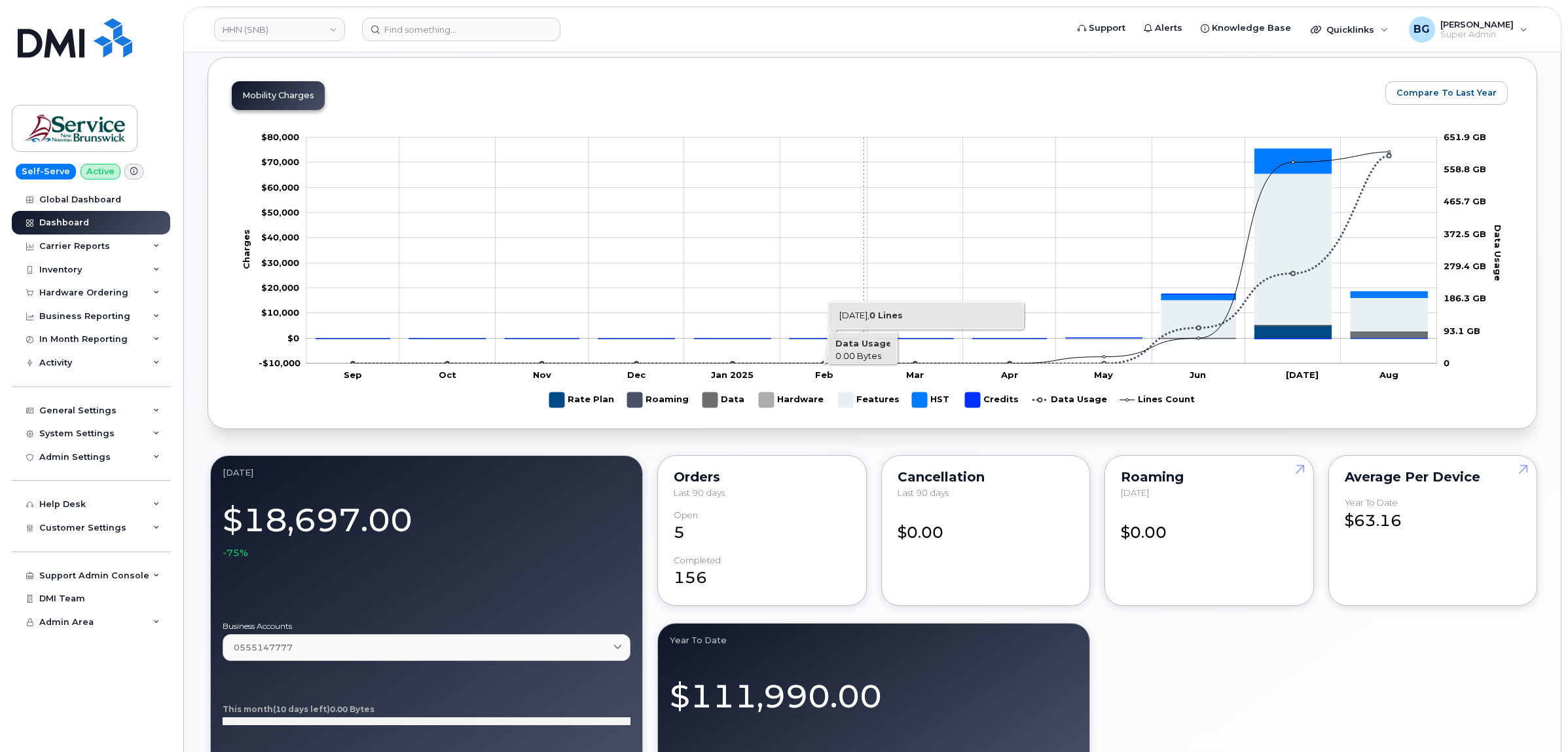
click at [864, 222] on rect "Chart" at bounding box center [872, 250] width 1131 height 226
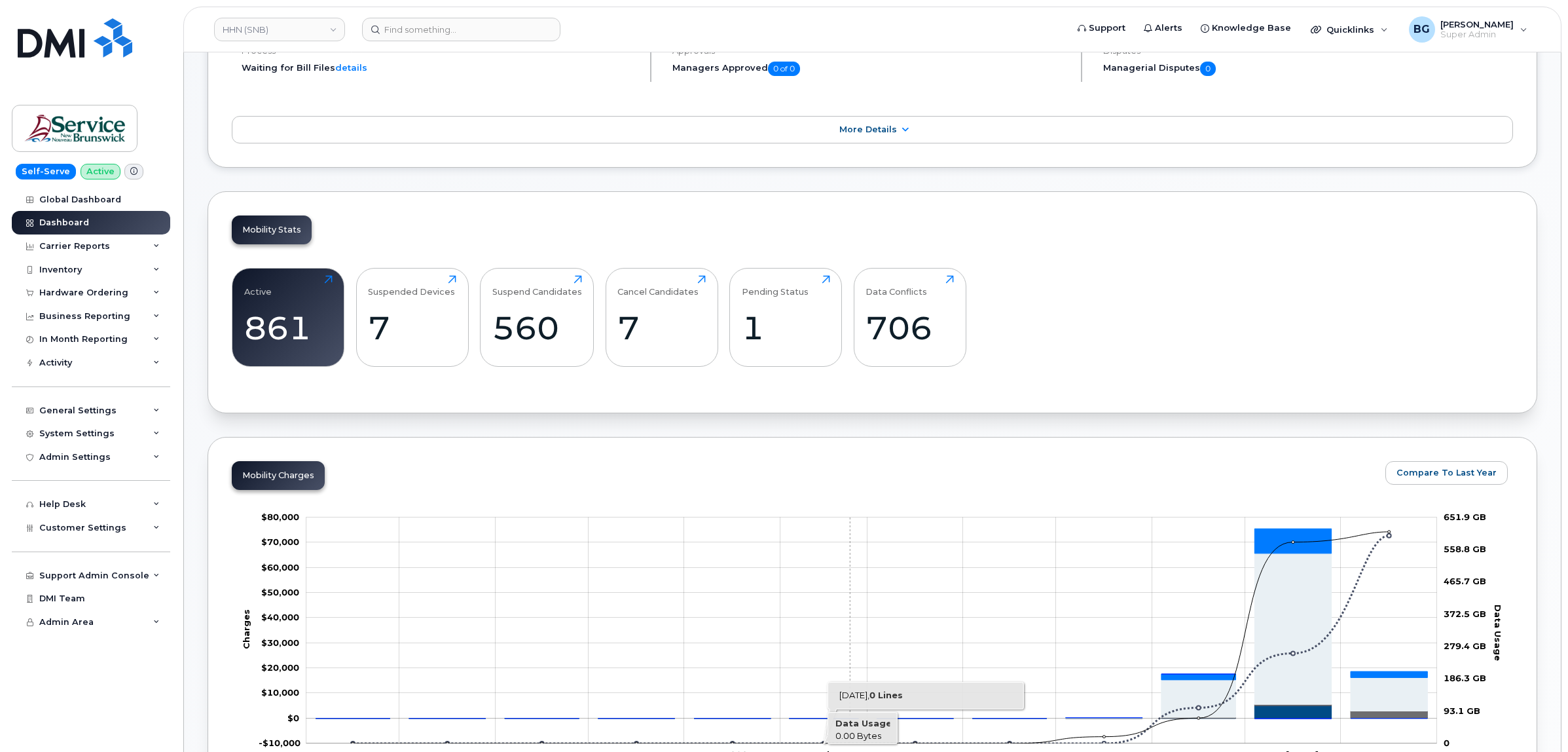
scroll to position [164, 0]
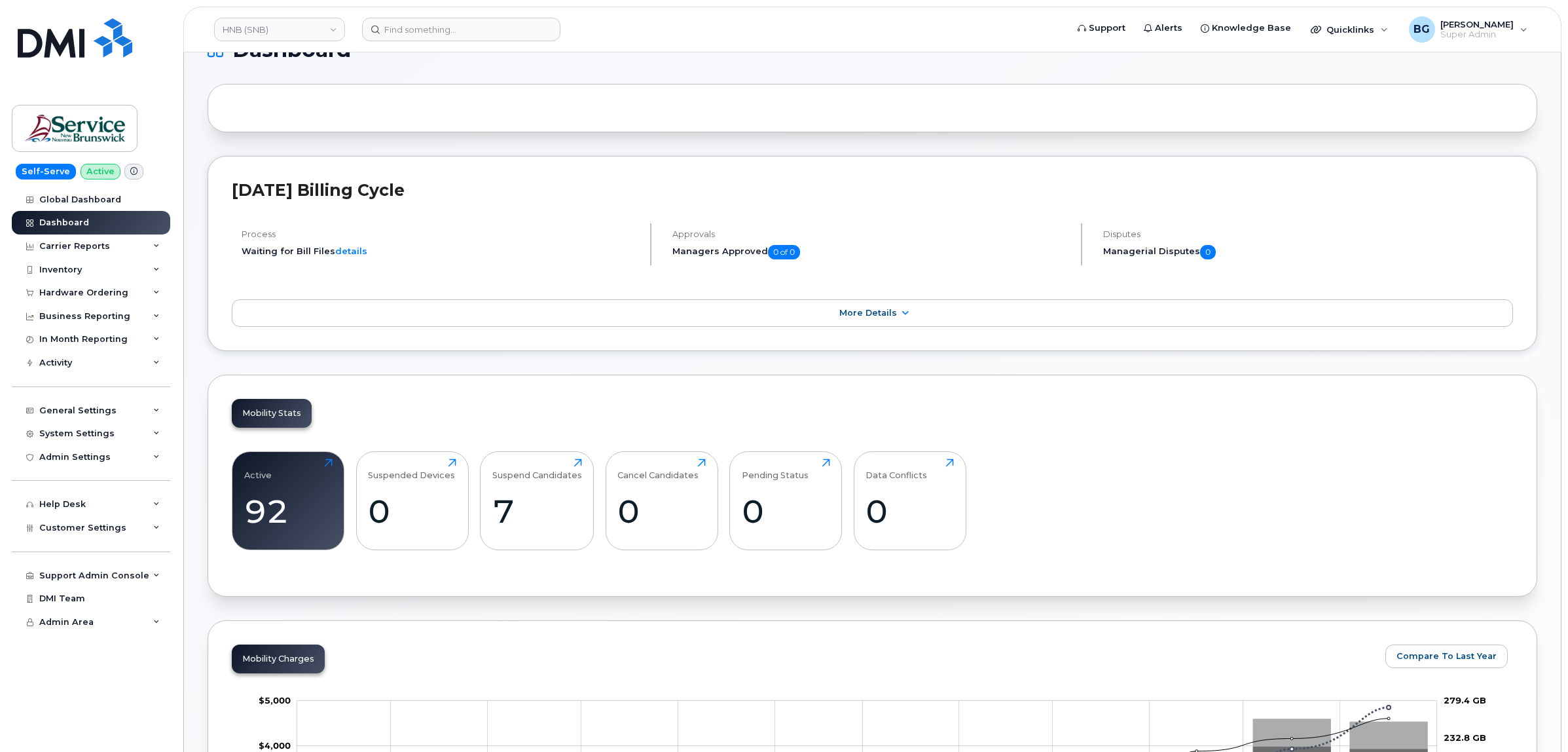
scroll to position [108, 0]
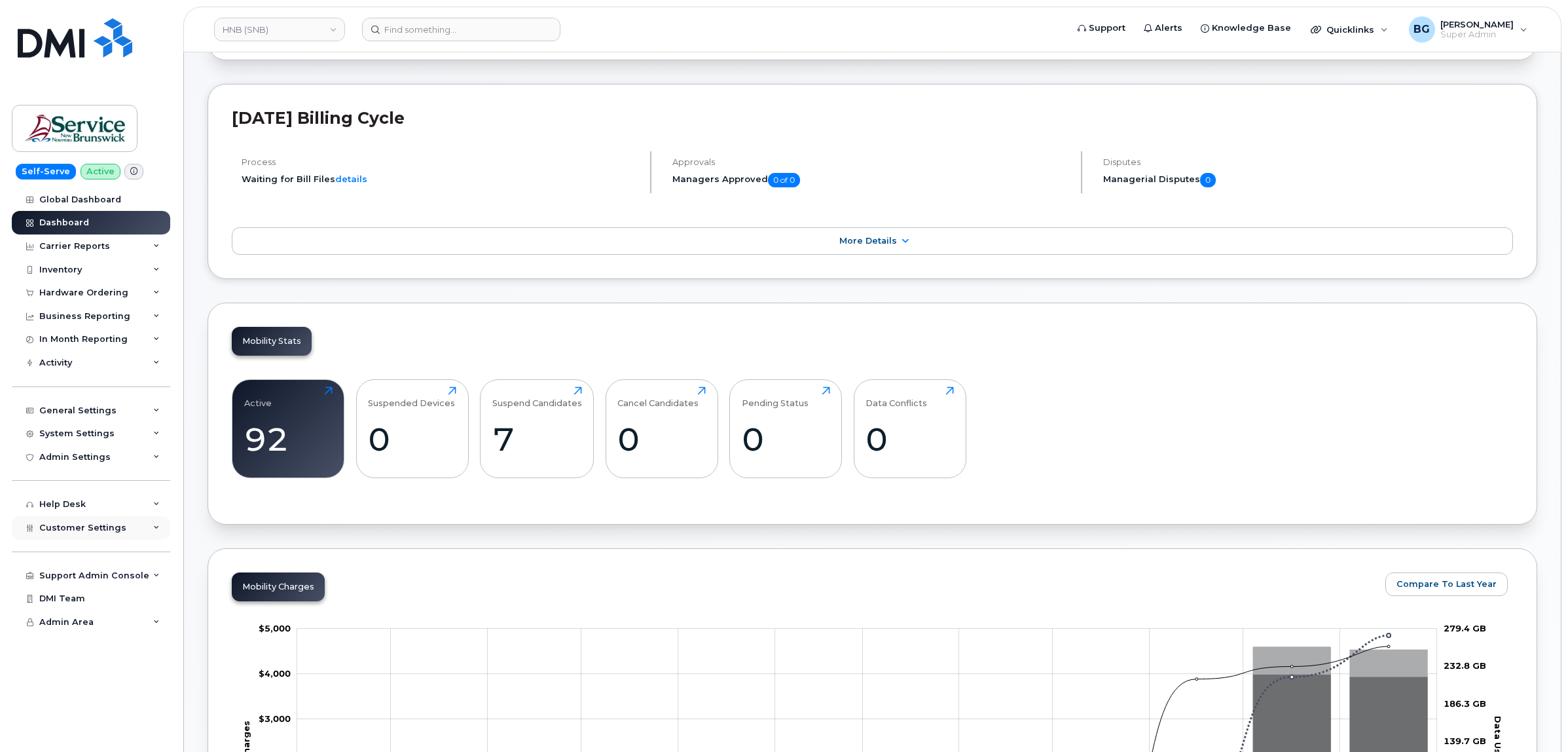
click at [70, 532] on span "Customer Settings" at bounding box center [83, 527] width 87 height 10
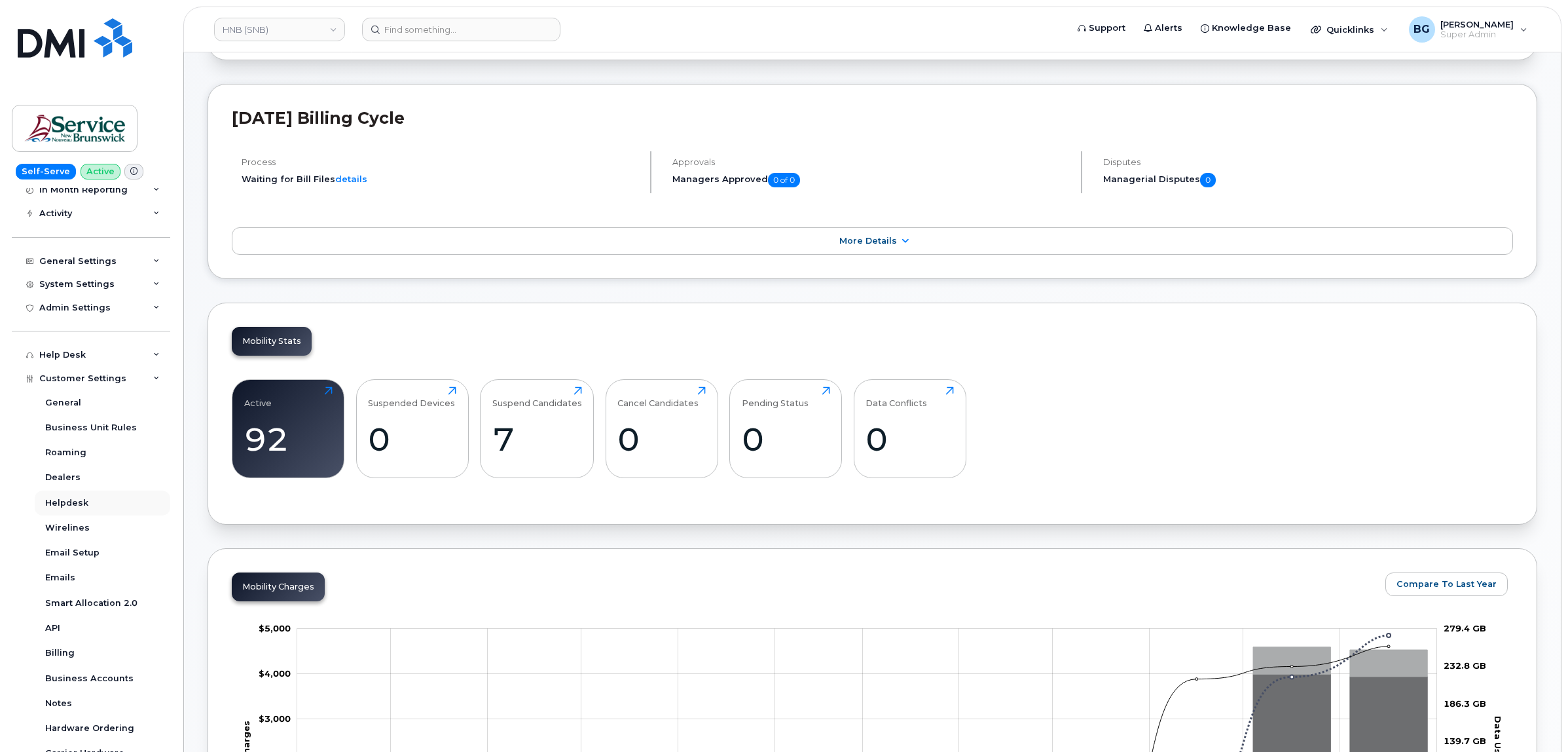
scroll to position [164, 0]
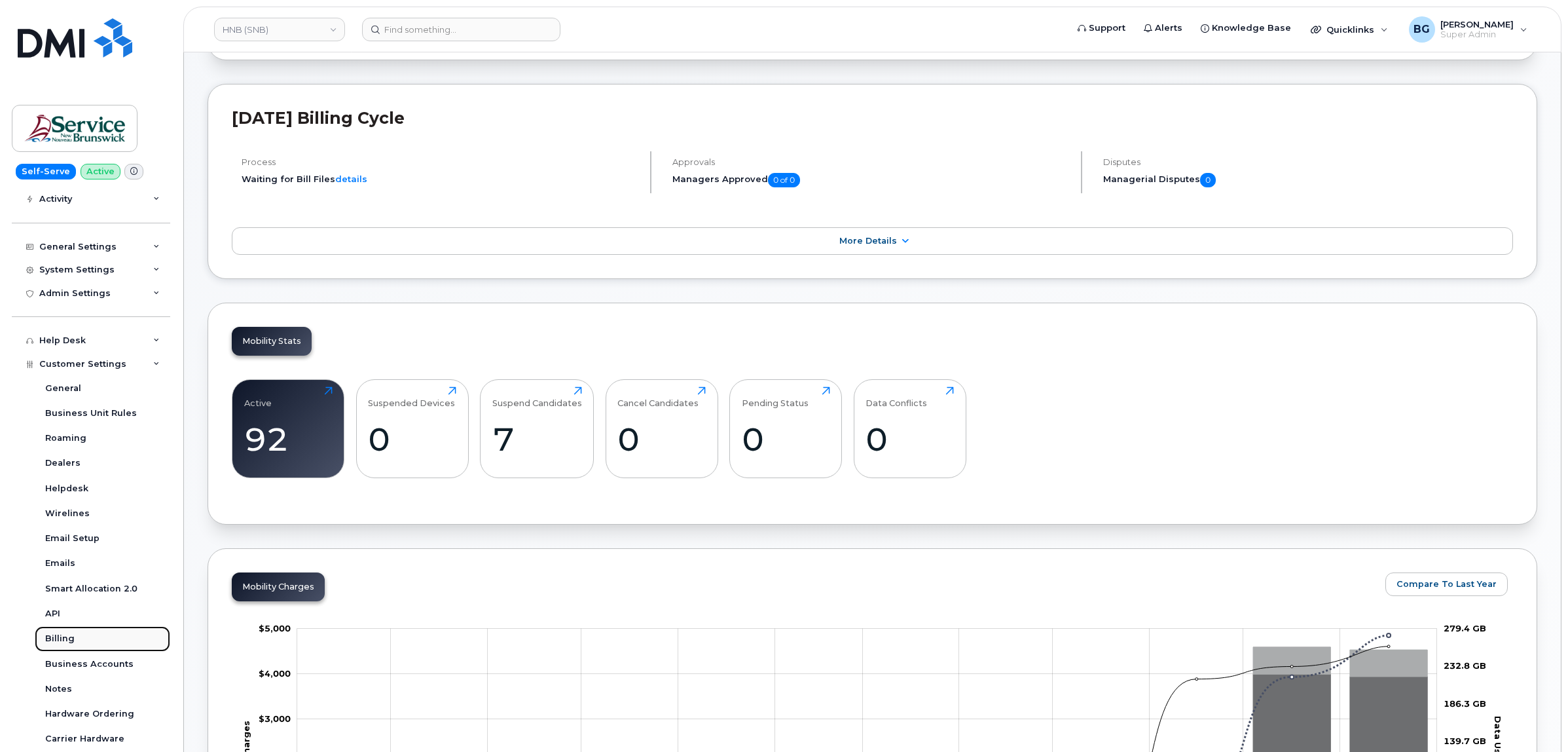
click at [52, 641] on div "Billing" at bounding box center [60, 638] width 29 height 12
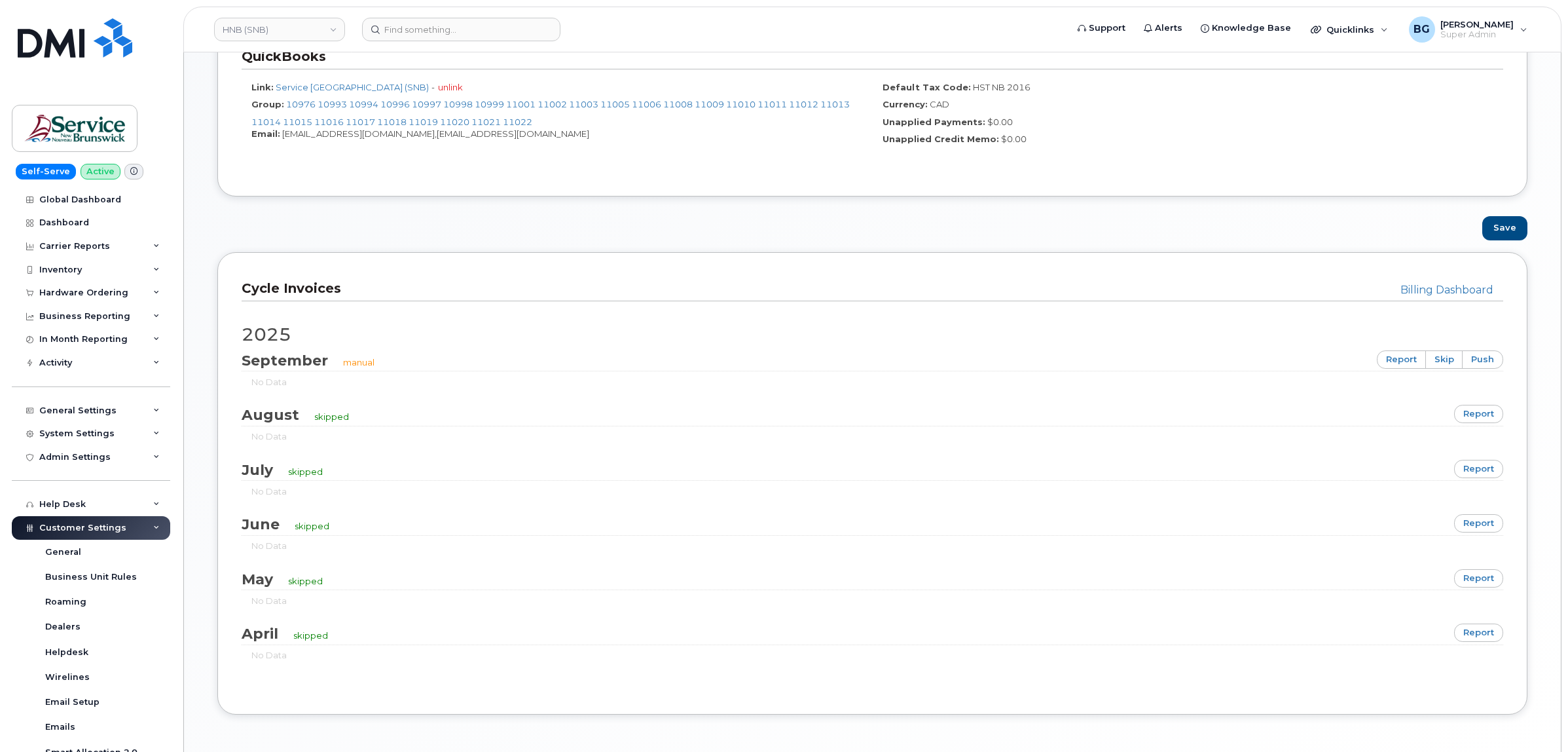
scroll to position [654, 0]
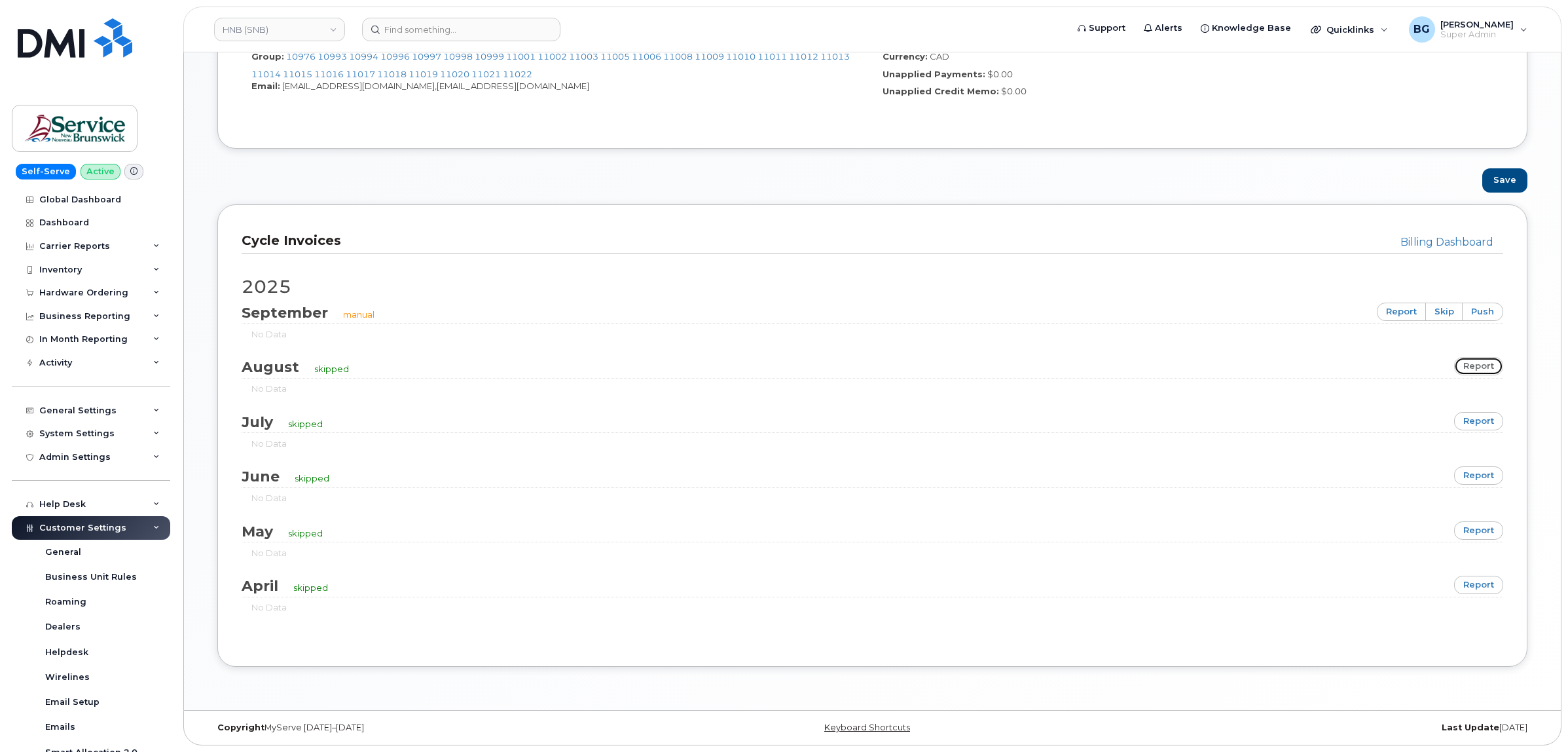
click at [1476, 365] on link "report" at bounding box center [1478, 366] width 49 height 18
click at [1474, 420] on link "report" at bounding box center [1478, 421] width 49 height 18
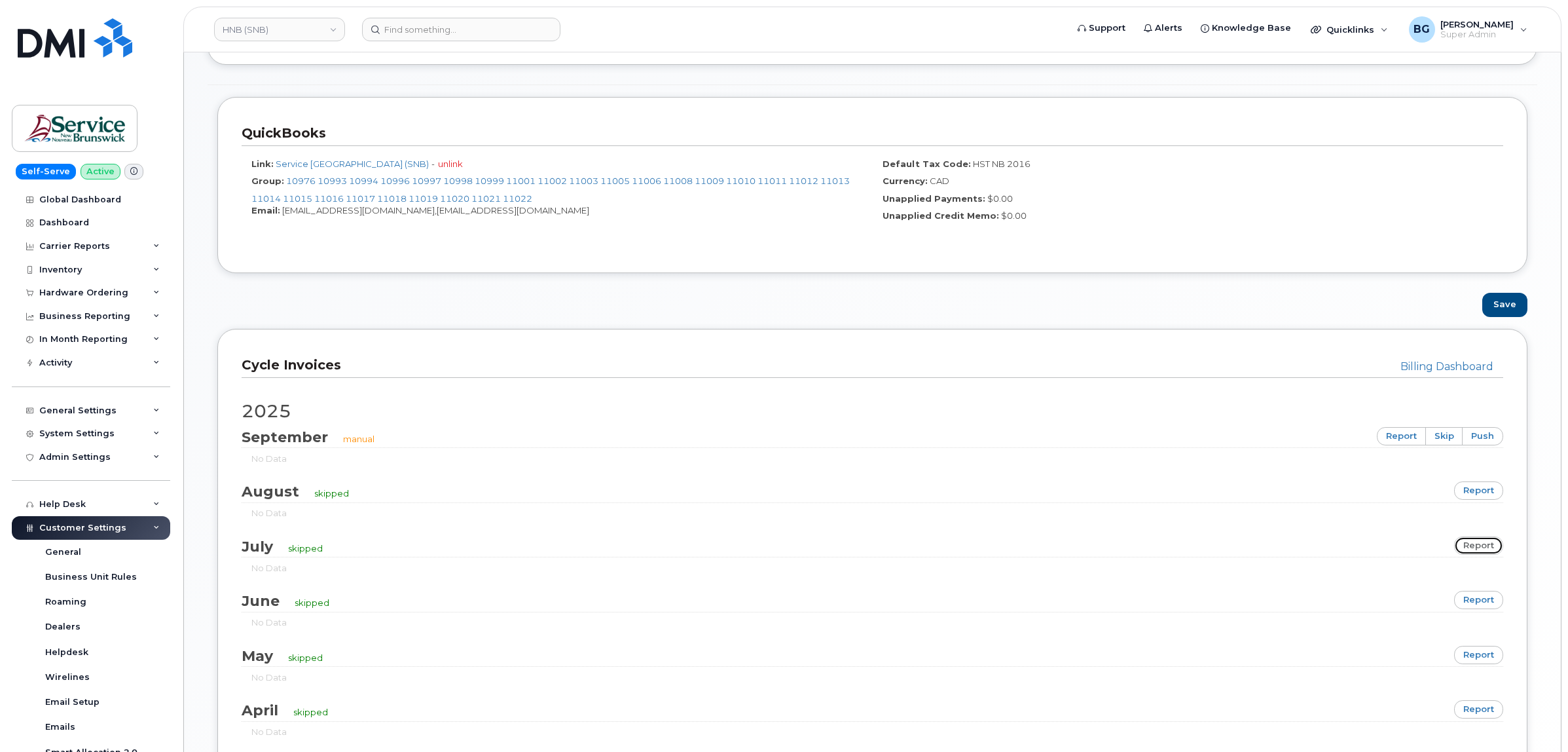
scroll to position [546, 0]
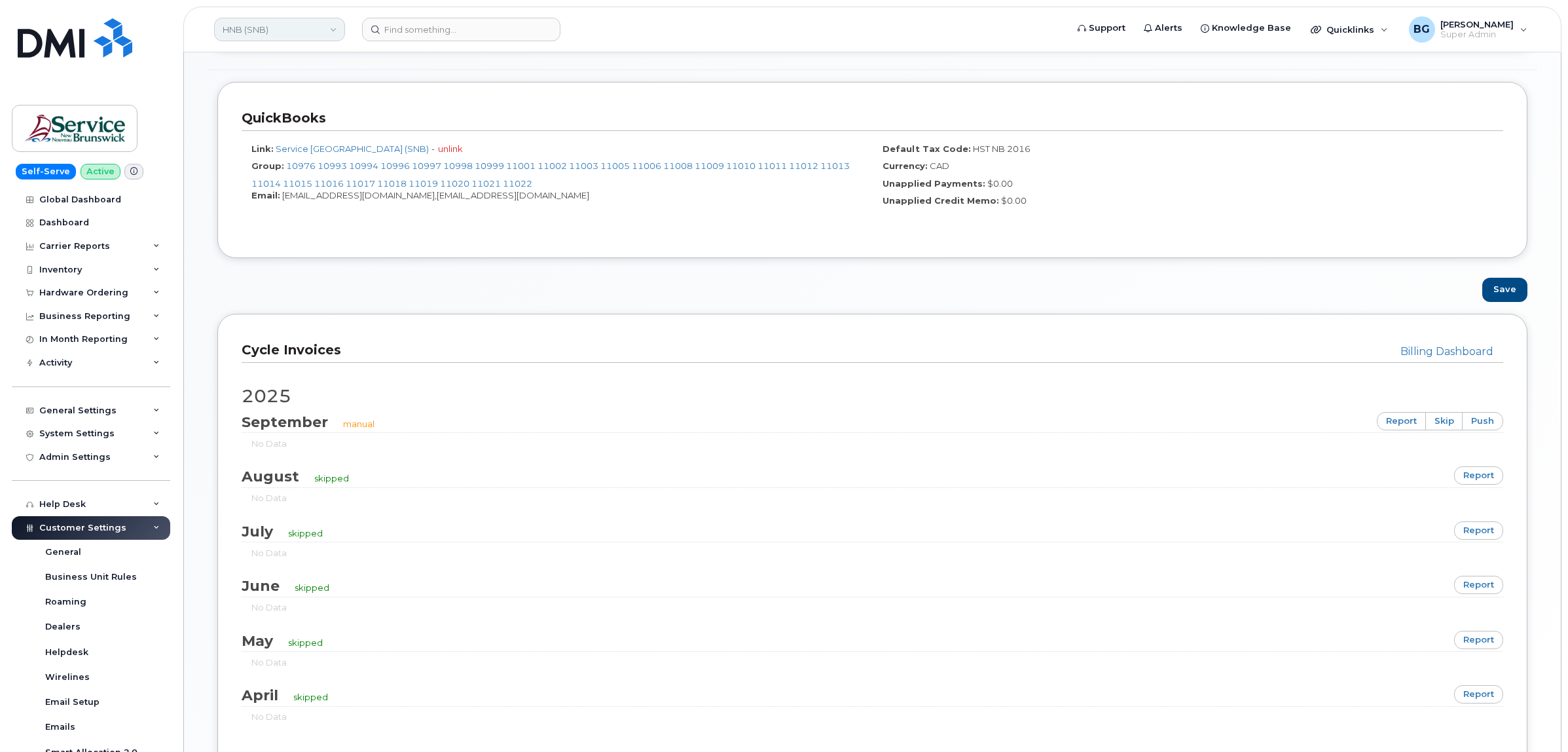
click at [283, 27] on link "HNB (SNB)" at bounding box center [279, 29] width 131 height 23
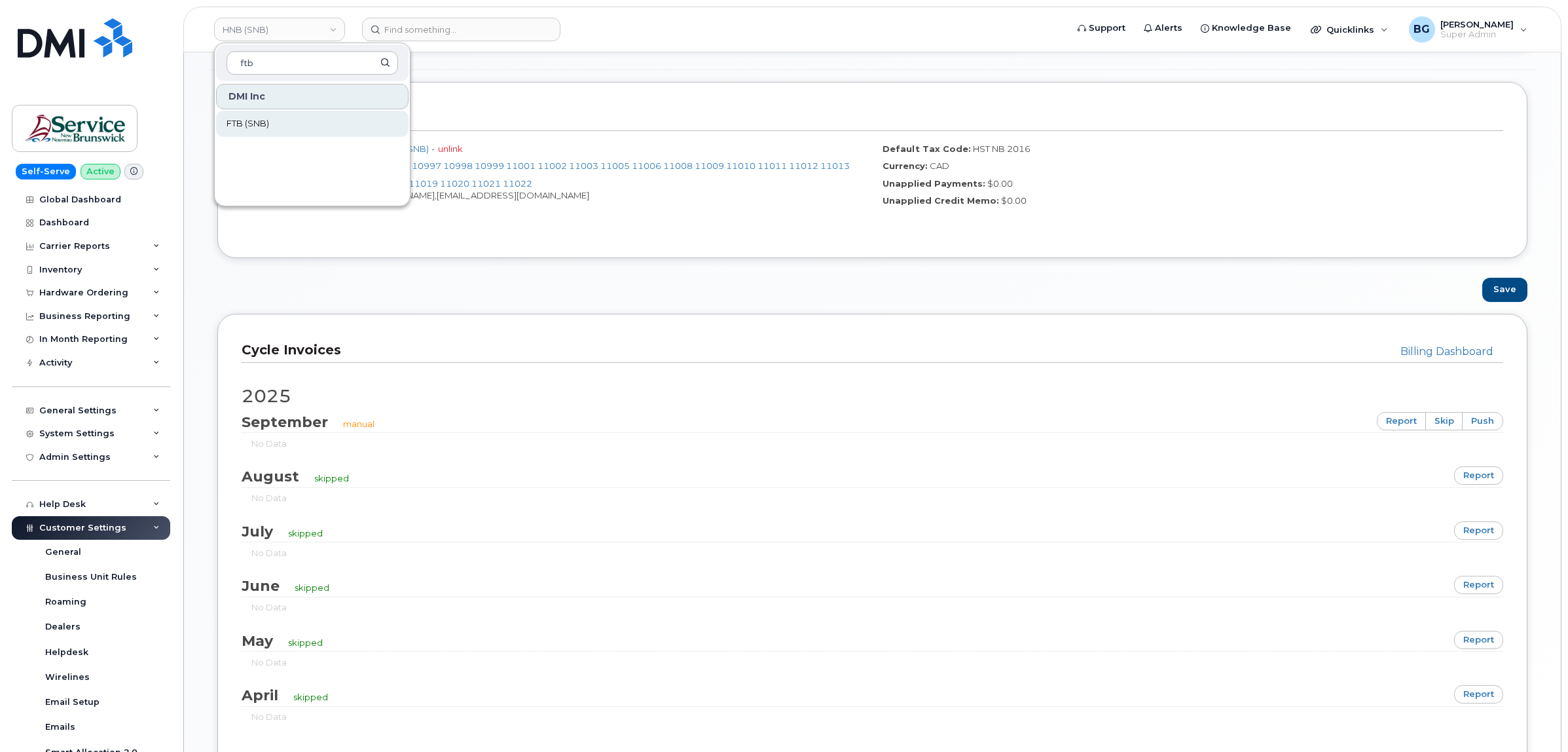
type input "ftb"
click at [238, 123] on span "FTB (SNB)" at bounding box center [248, 124] width 43 height 14
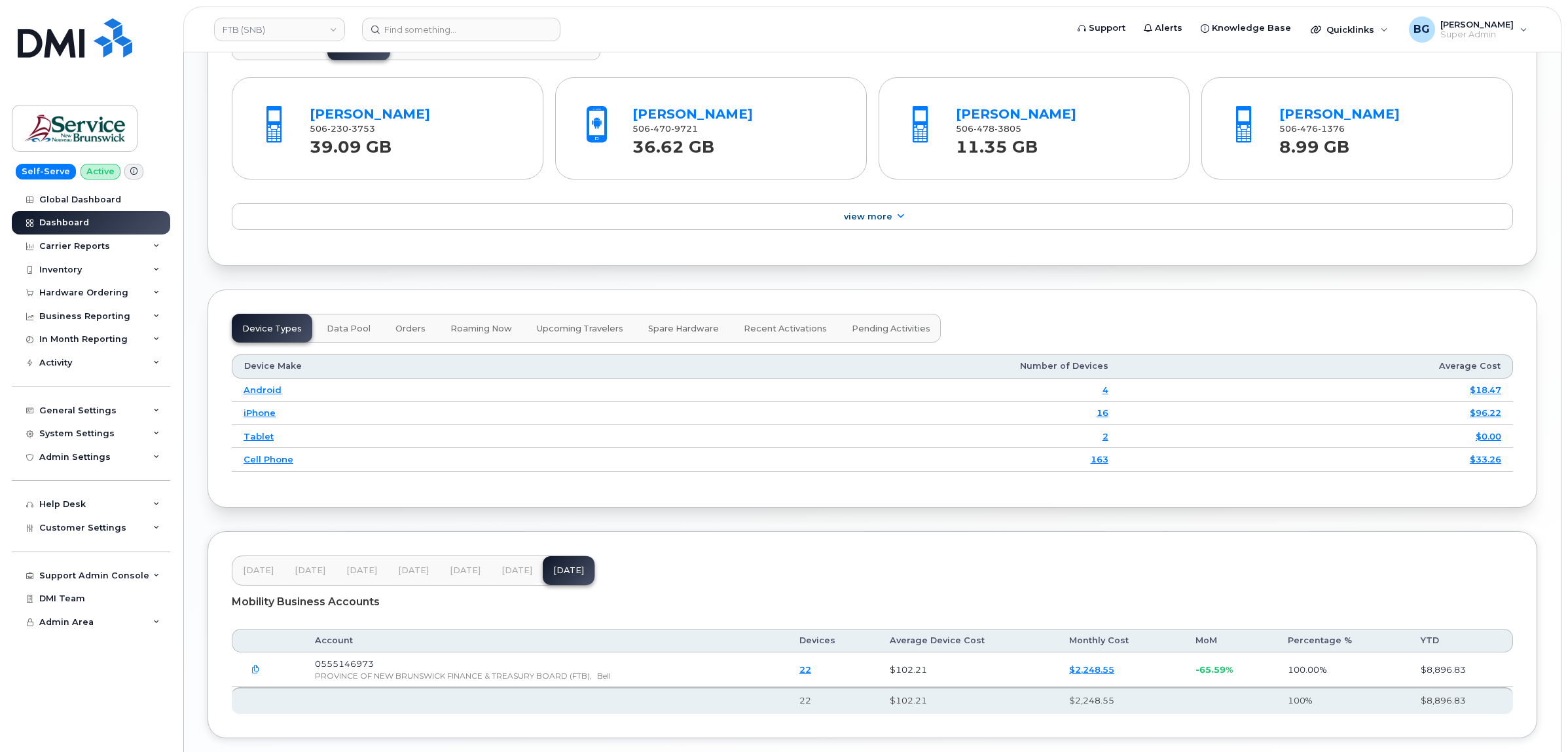
scroll to position [1471, 0]
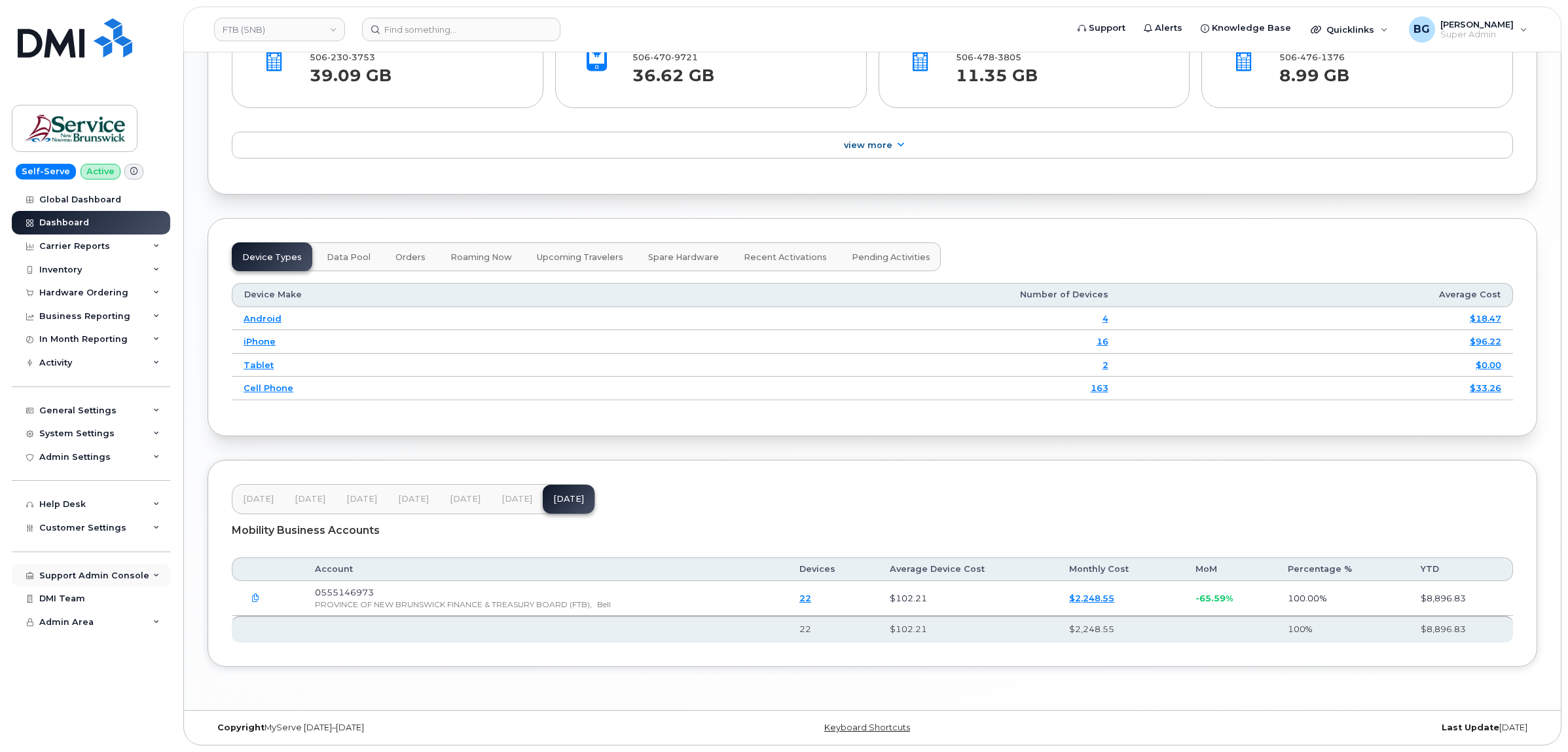
click at [90, 578] on div "Support Admin Console" at bounding box center [95, 575] width 110 height 11
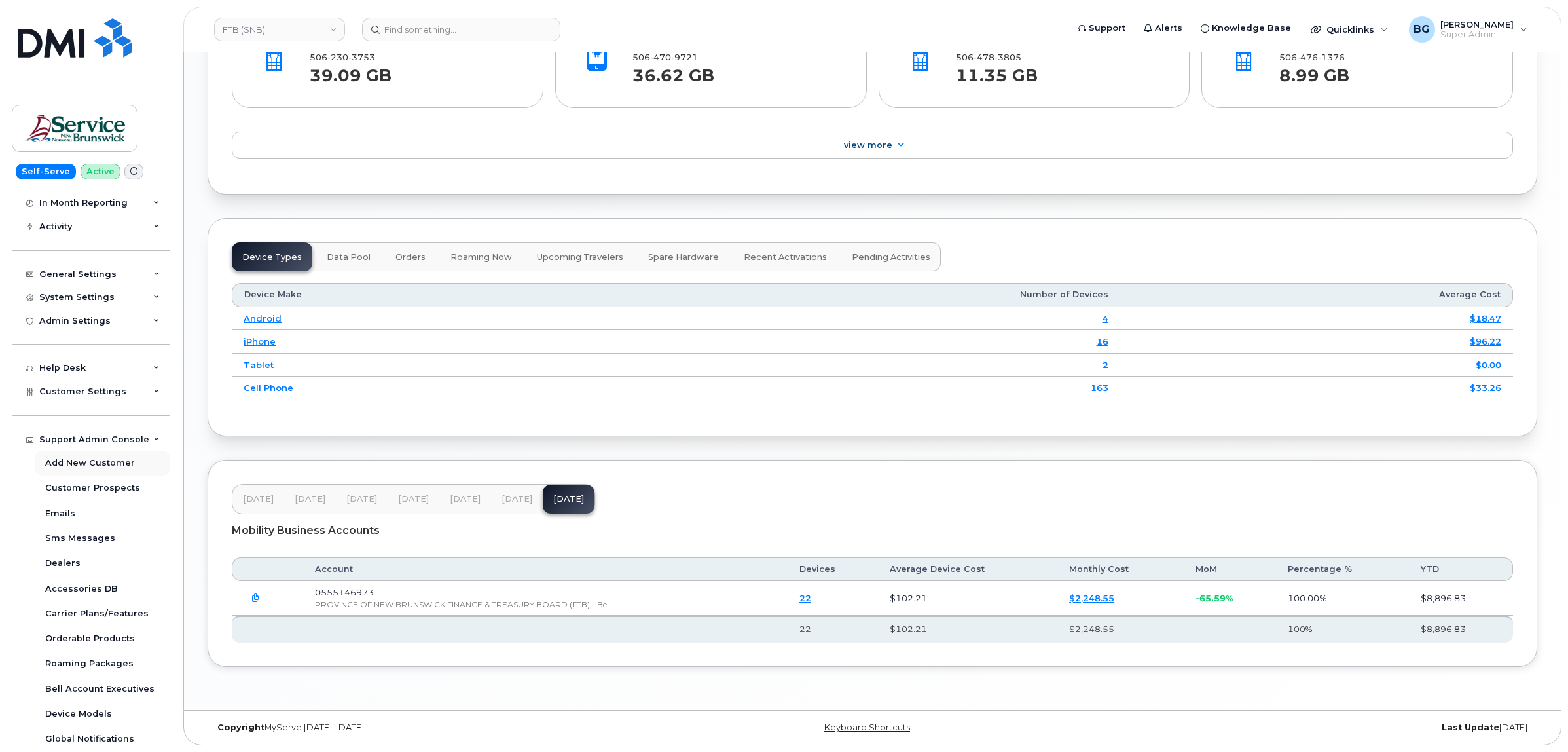
scroll to position [164, 0]
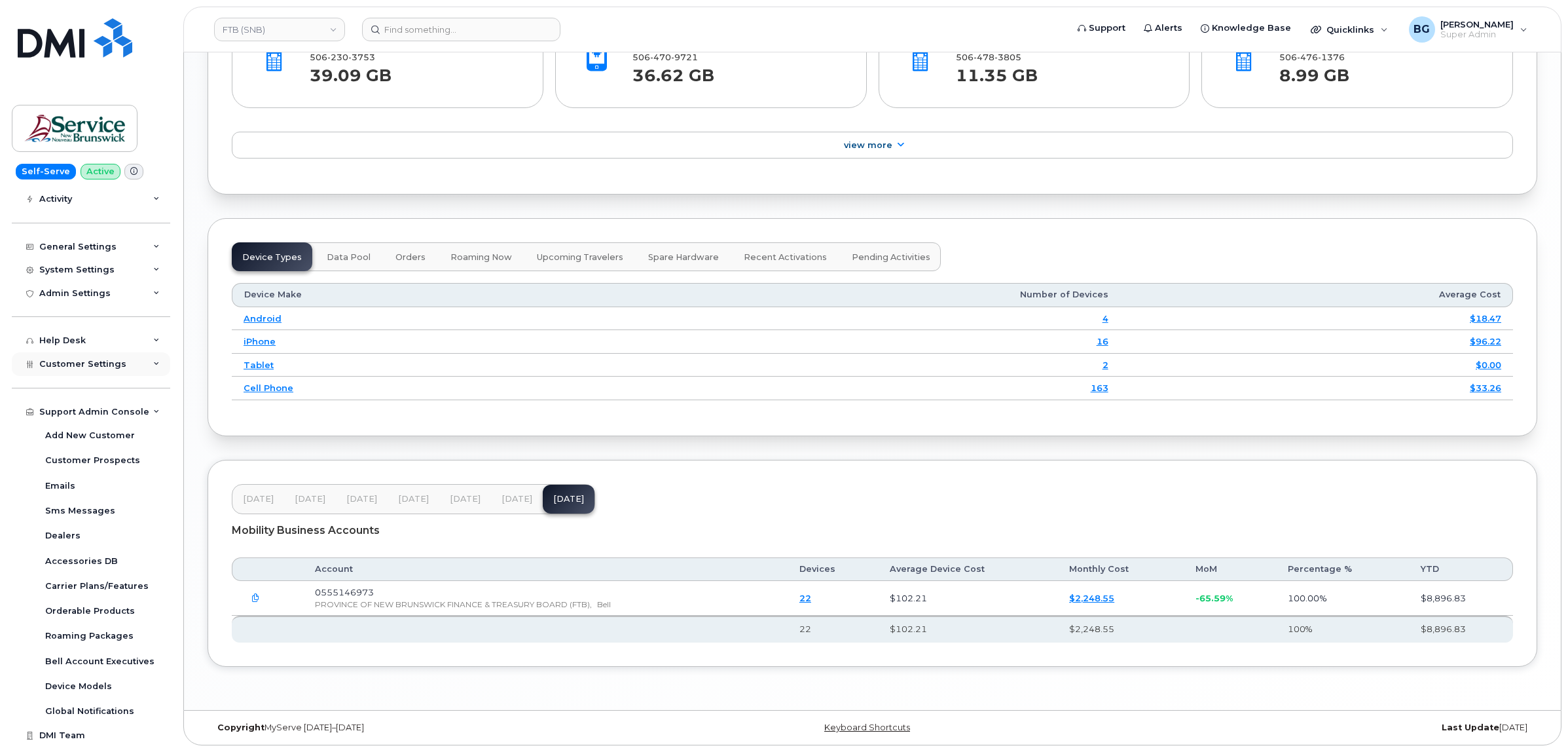
click at [68, 368] on span "Customer Settings" at bounding box center [83, 364] width 87 height 10
click at [60, 643] on div "Billing" at bounding box center [60, 638] width 29 height 12
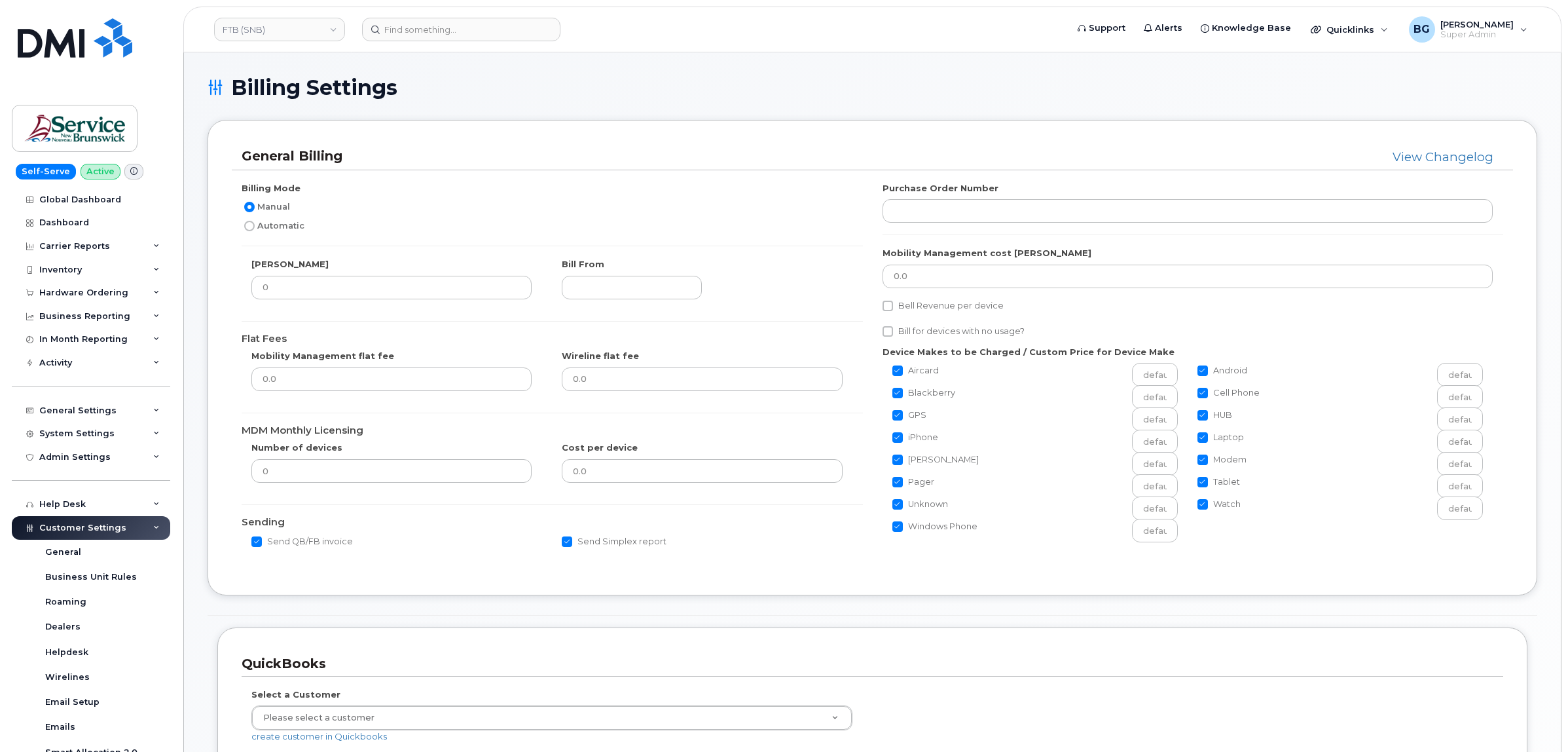
click at [244, 227] on label "Automatic" at bounding box center [273, 226] width 63 height 15
click at [244, 227] on input "Automatic" at bounding box center [249, 226] width 11 height 11
radio input "true"
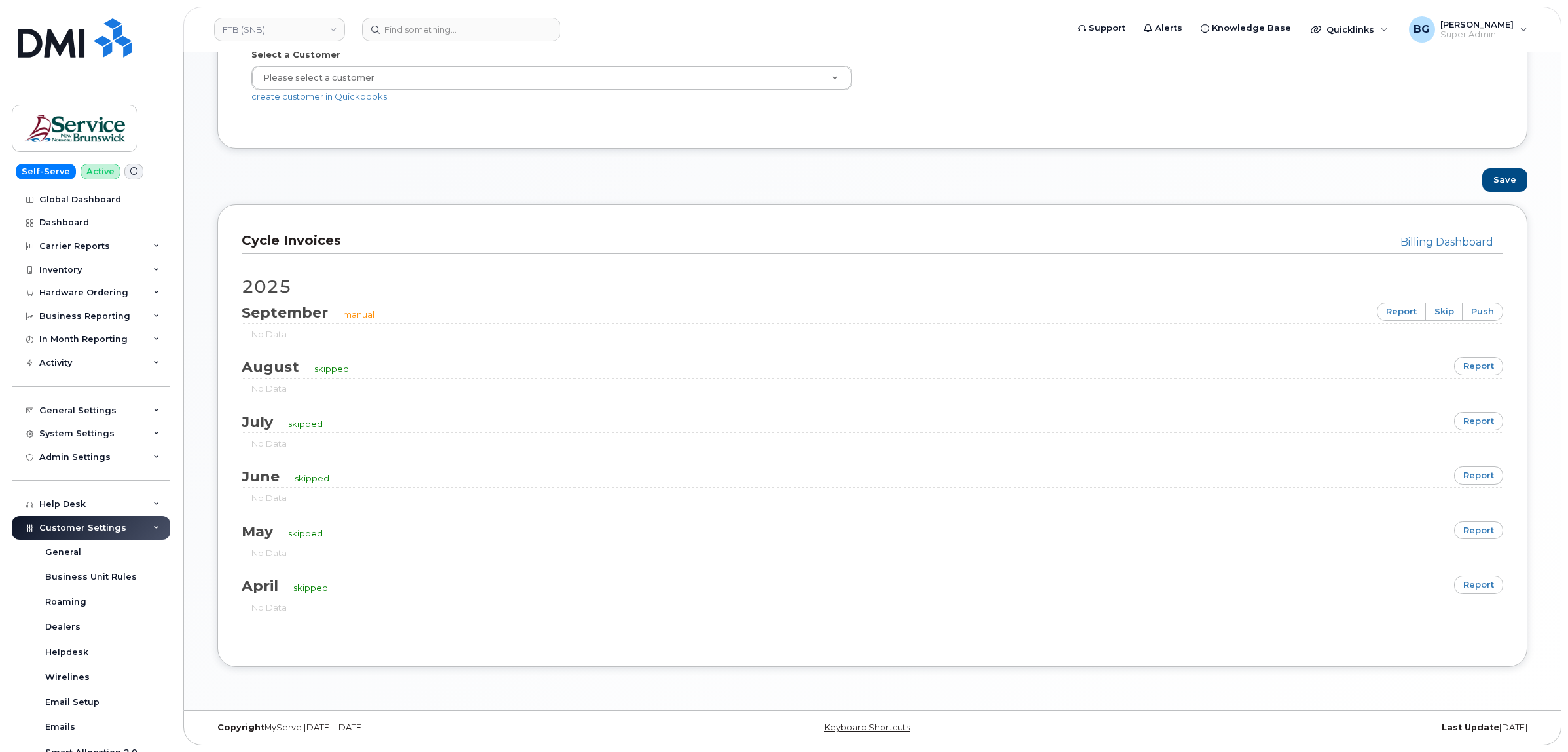
scroll to position [643, 0]
click at [1520, 173] on button "Save" at bounding box center [1505, 180] width 45 height 24
click at [1482, 360] on link "report" at bounding box center [1478, 366] width 49 height 18
click at [1478, 417] on link "report" at bounding box center [1478, 421] width 49 height 18
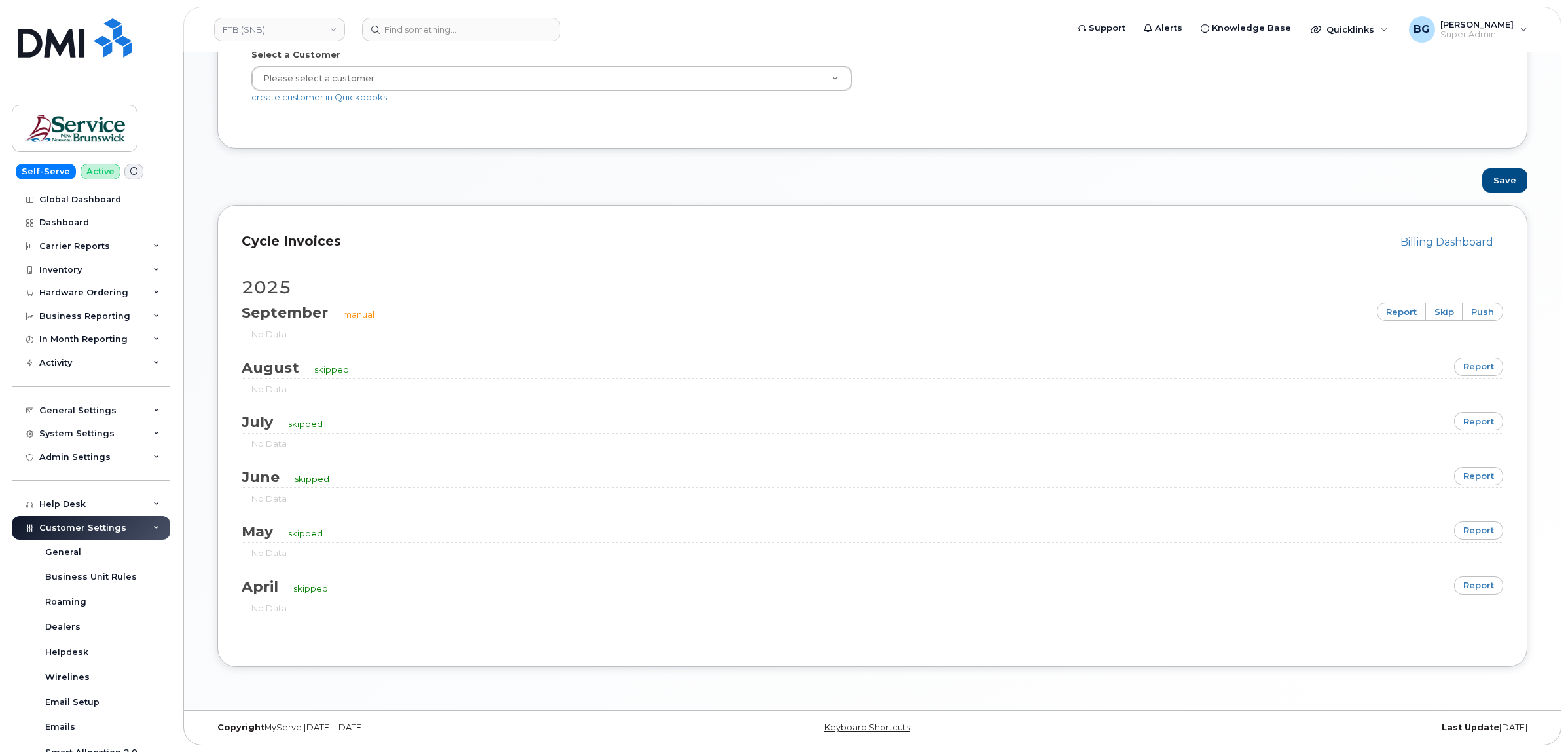
click at [902, 183] on div "Save" at bounding box center [872, 180] width 1330 height 24
click at [689, 232] on h3 "Cycle Invoices" at bounding box center [867, 241] width 1251 height 17
click at [256, 685] on div "Billing Dashboard Cycle Invoices 2025 September manual report skip push No Data…" at bounding box center [872, 446] width 1330 height 482
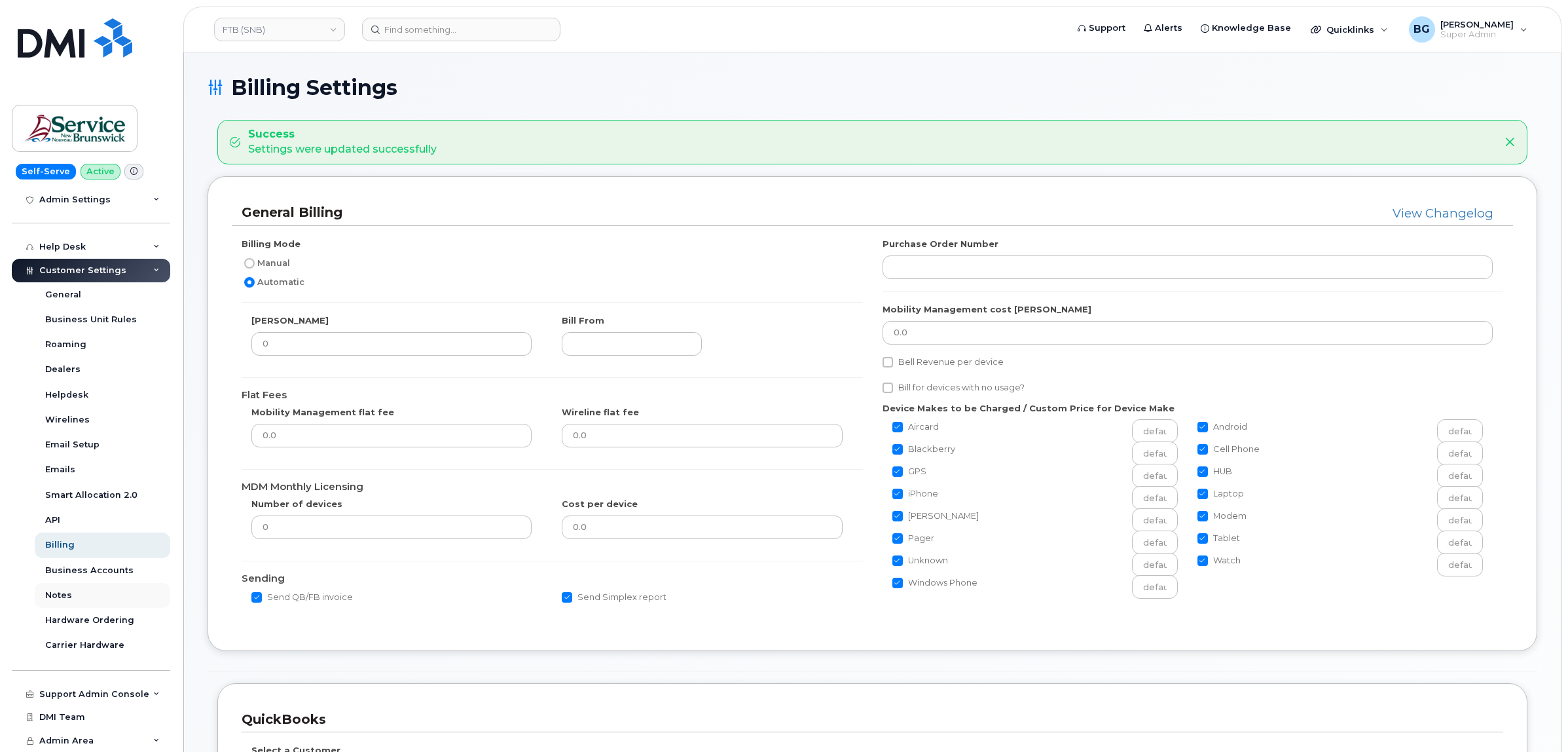
scroll to position [262, 0]
click at [87, 570] on div "Business Accounts" at bounding box center [89, 570] width 88 height 12
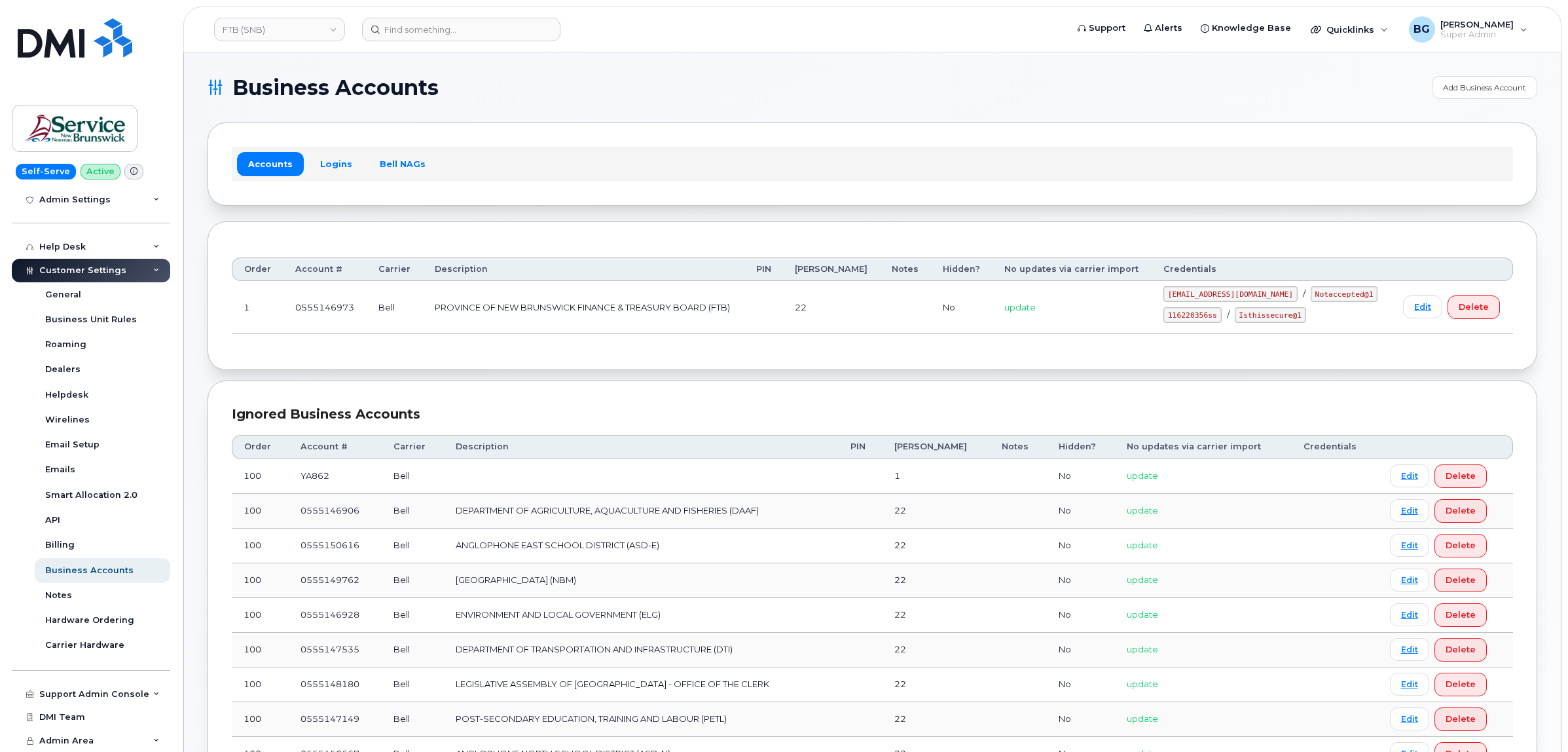
click at [606, 85] on h1 "Business Accounts" at bounding box center [816, 88] width 1218 height 21
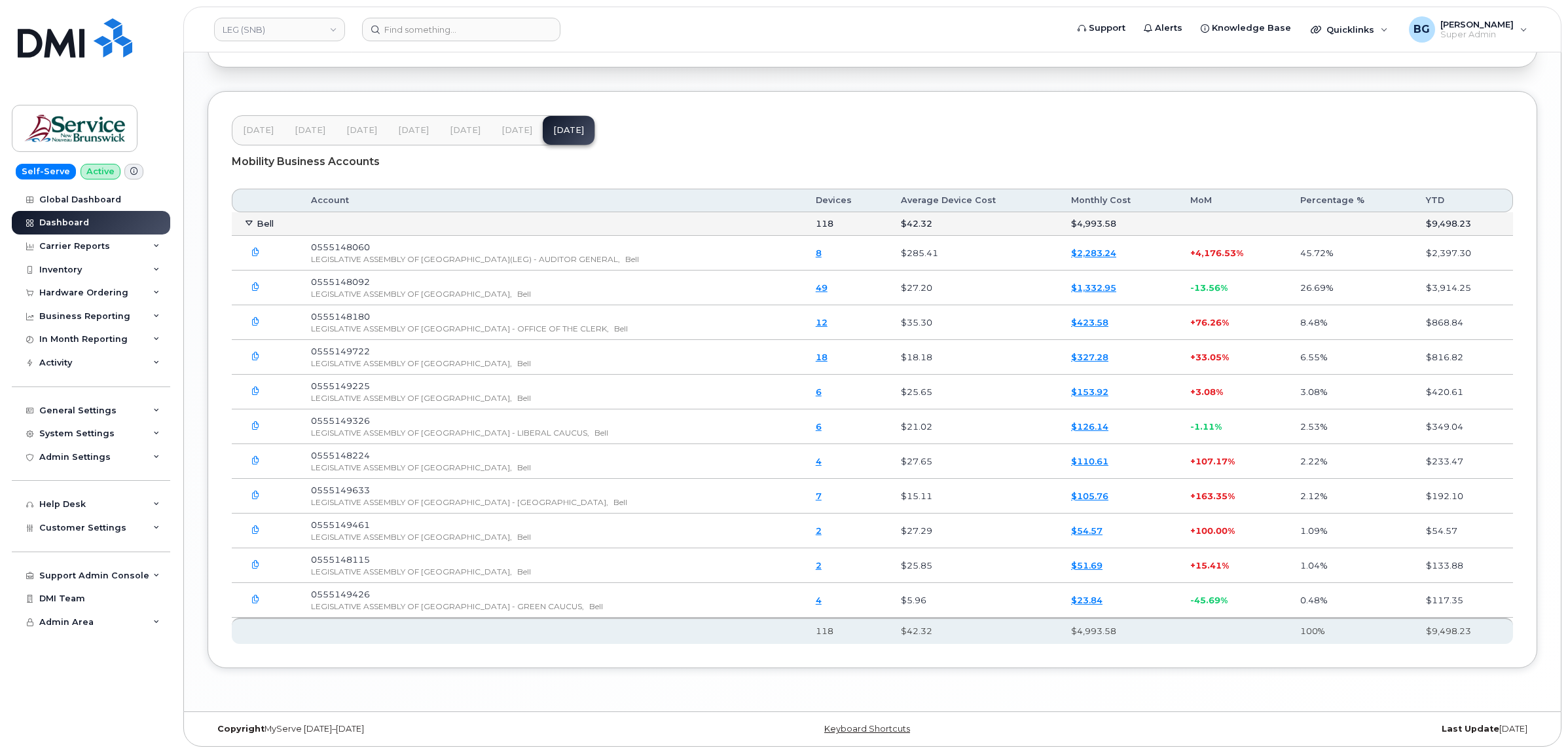
scroll to position [1832, 0]
